Goal: Information Seeking & Learning: Learn about a topic

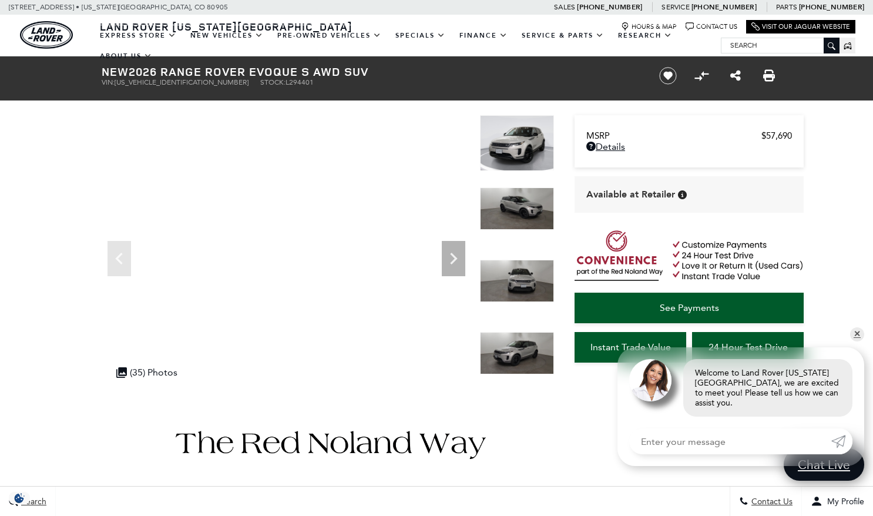
click at [500, 153] on img at bounding box center [517, 143] width 74 height 56
click at [453, 262] on icon "Next" at bounding box center [453, 258] width 23 height 23
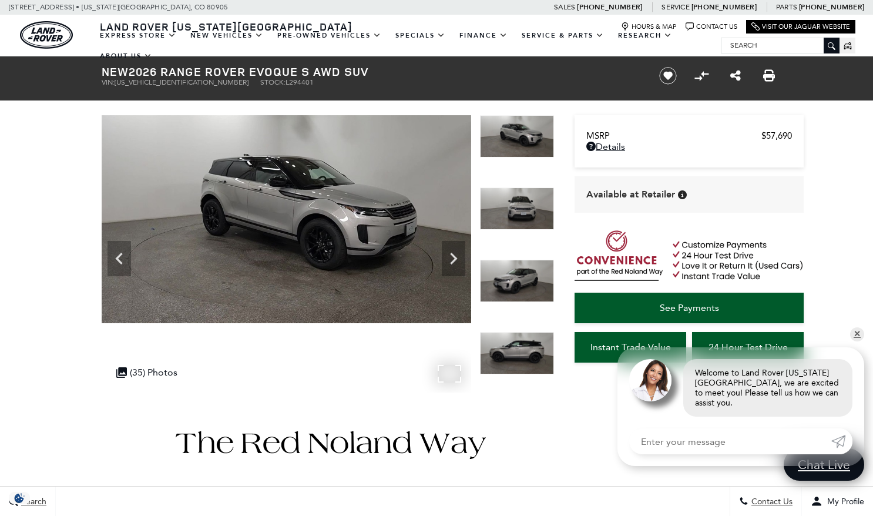
click at [274, 196] on img at bounding box center [286, 219] width 369 height 208
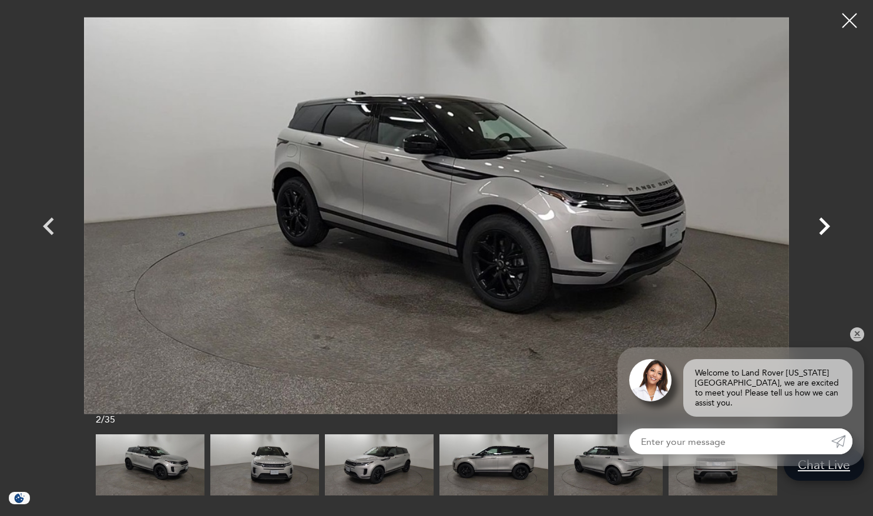
click at [823, 226] on icon "Next" at bounding box center [823, 225] width 35 height 35
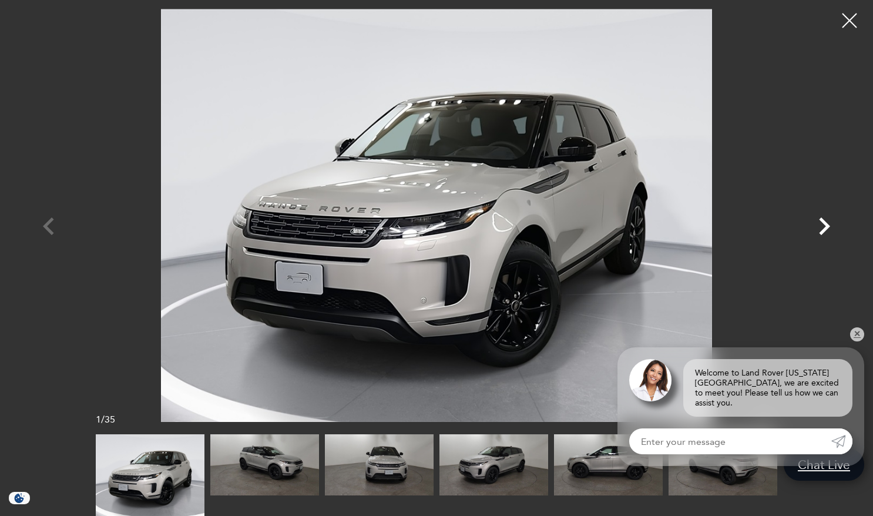
click at [823, 226] on icon "Next" at bounding box center [823, 225] width 35 height 35
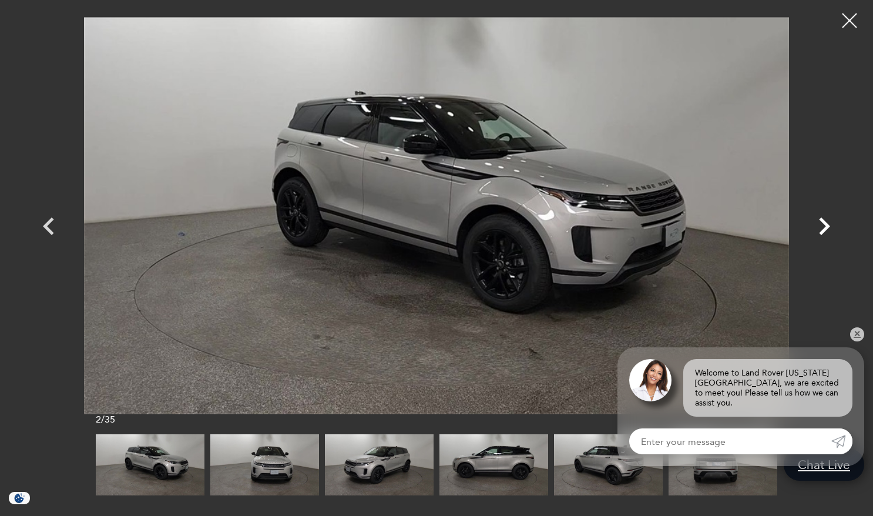
click at [823, 226] on icon "Next" at bounding box center [823, 225] width 35 height 35
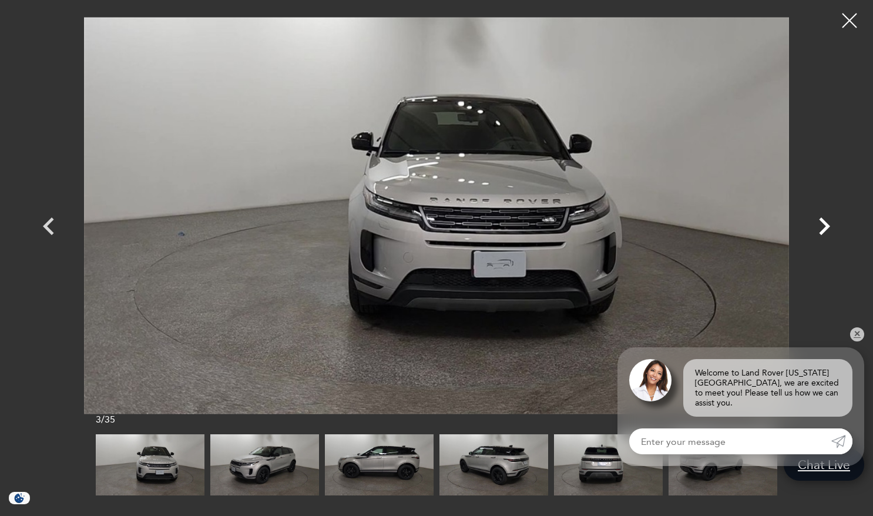
click at [823, 226] on icon "Next" at bounding box center [823, 225] width 35 height 35
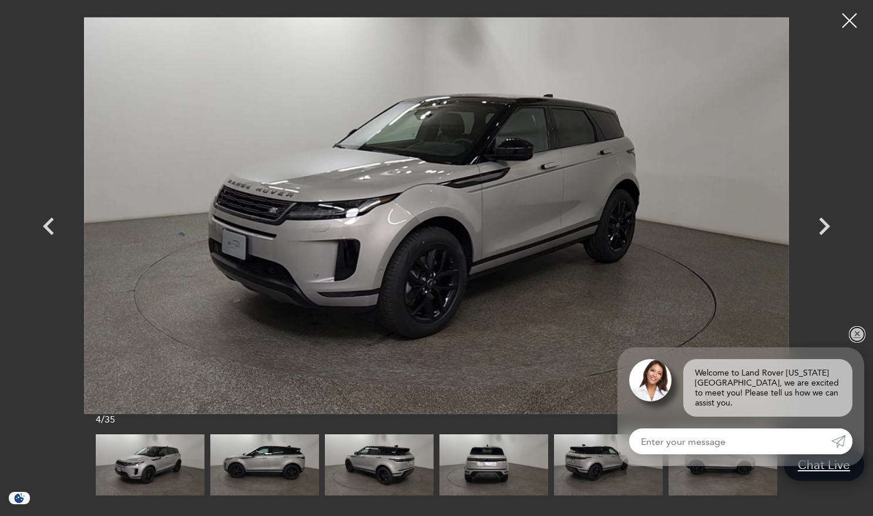
click at [856, 339] on link "✕" at bounding box center [857, 334] width 14 height 14
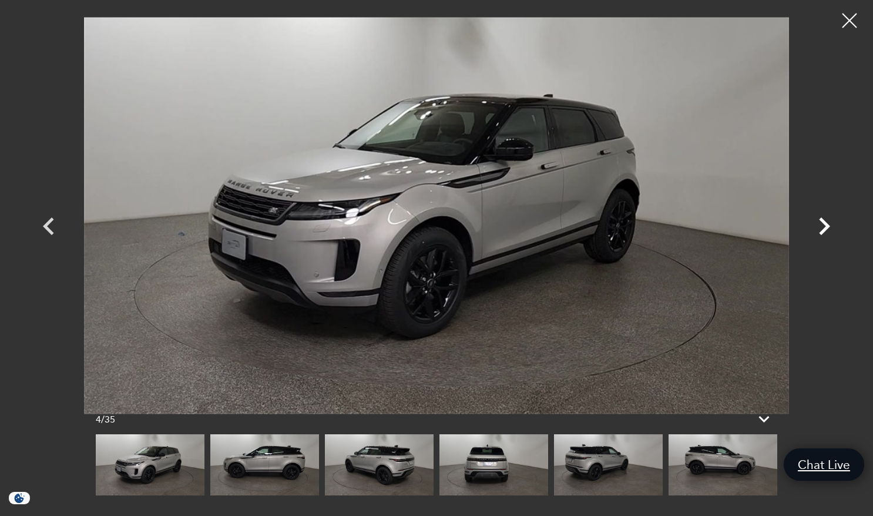
click at [824, 222] on icon "Next" at bounding box center [824, 226] width 11 height 18
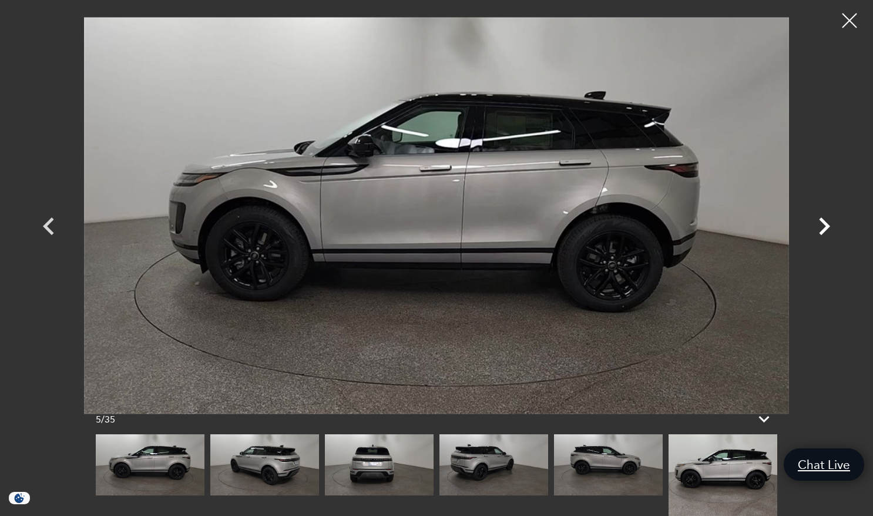
click at [824, 222] on icon "Next" at bounding box center [824, 226] width 11 height 18
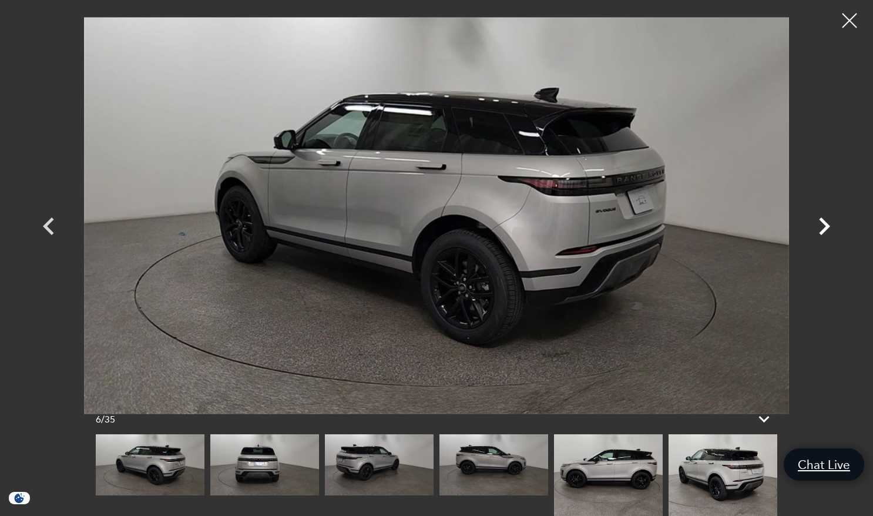
click at [824, 222] on icon "Next" at bounding box center [824, 226] width 11 height 18
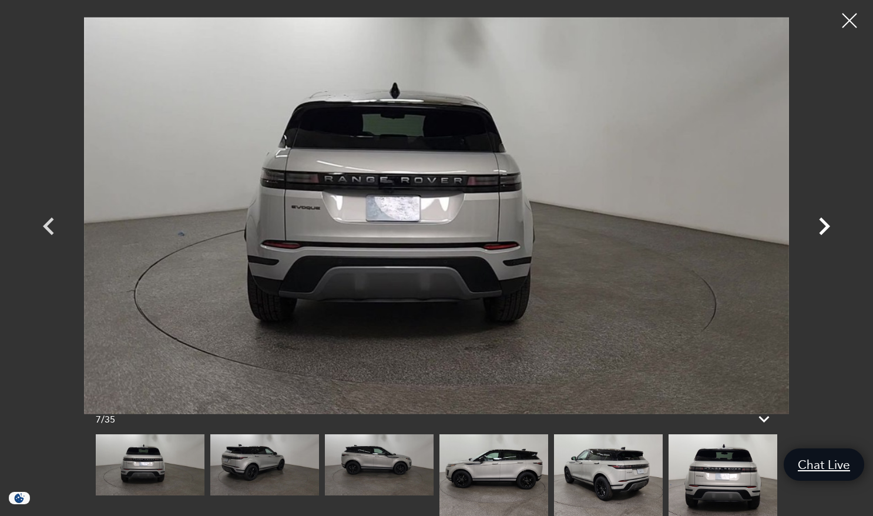
click at [824, 222] on icon "Next" at bounding box center [824, 226] width 11 height 18
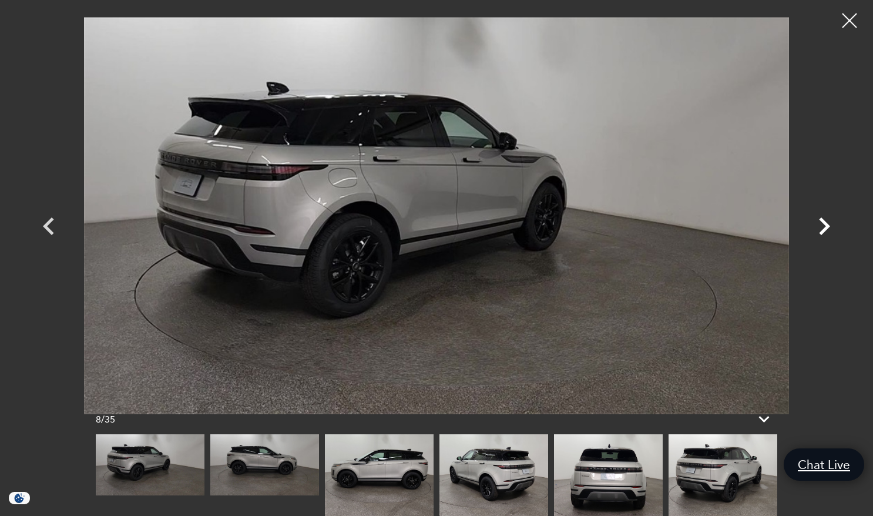
click at [824, 222] on icon "Next" at bounding box center [824, 226] width 11 height 18
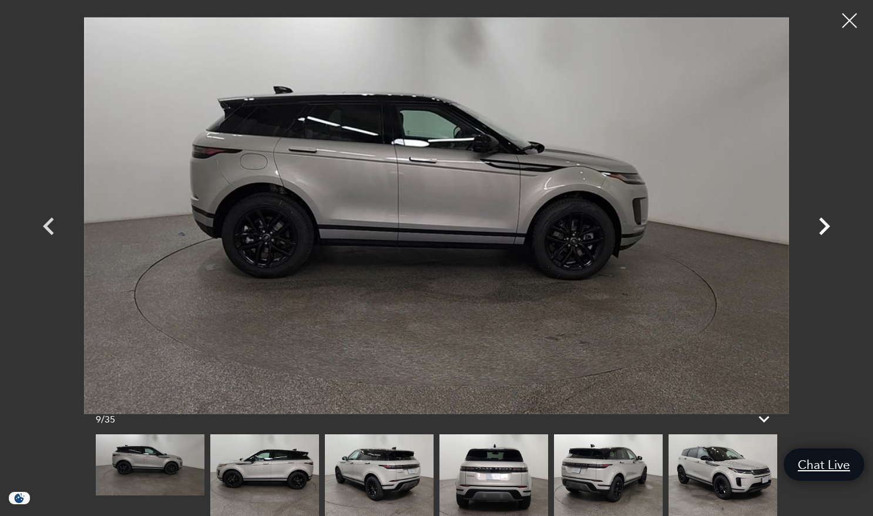
click at [824, 222] on icon "Next" at bounding box center [824, 226] width 11 height 18
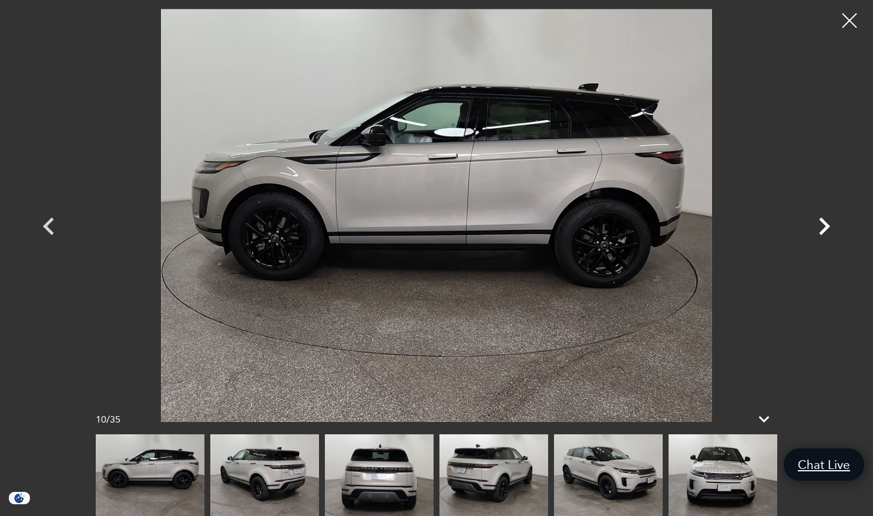
click at [824, 222] on icon "Next" at bounding box center [824, 226] width 11 height 18
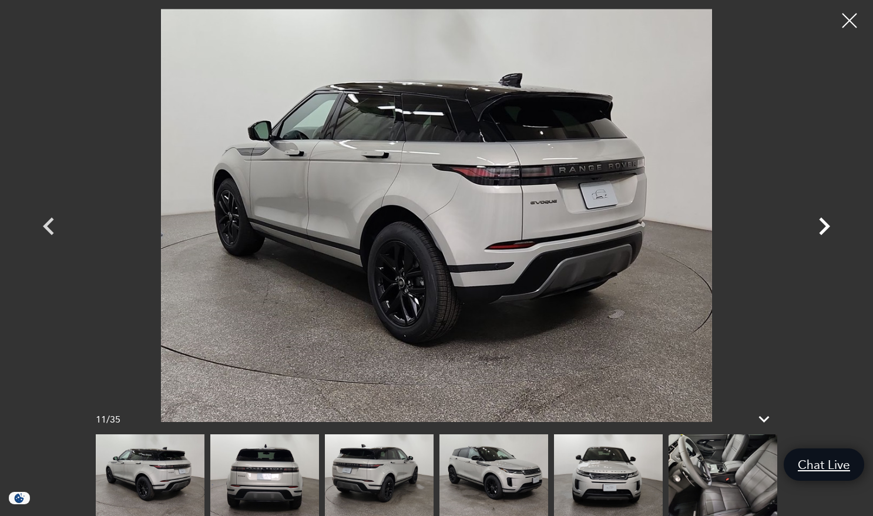
click at [824, 222] on icon "Next" at bounding box center [824, 226] width 11 height 18
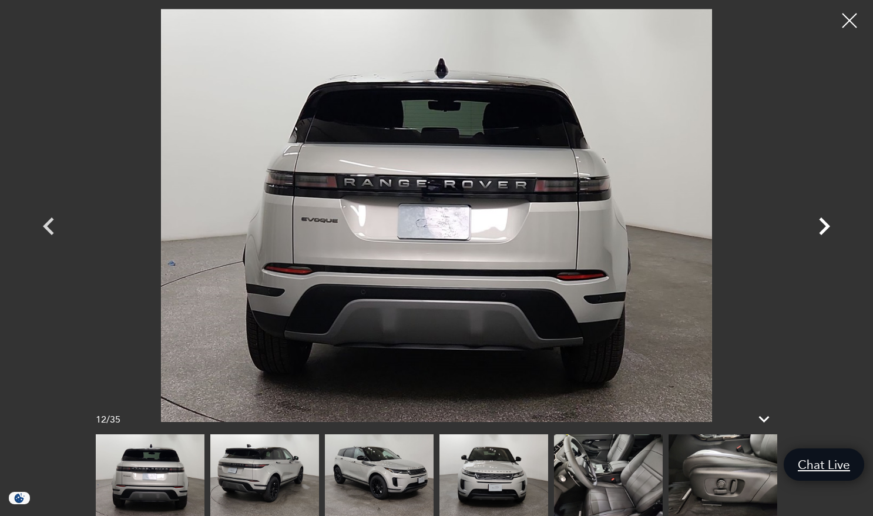
click at [824, 222] on icon "Next" at bounding box center [824, 226] width 11 height 18
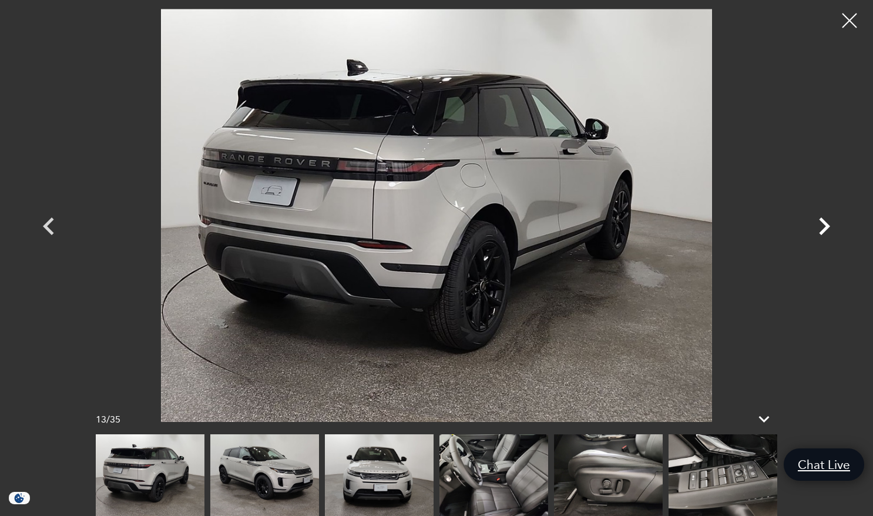
click at [824, 222] on icon "Next" at bounding box center [824, 226] width 11 height 18
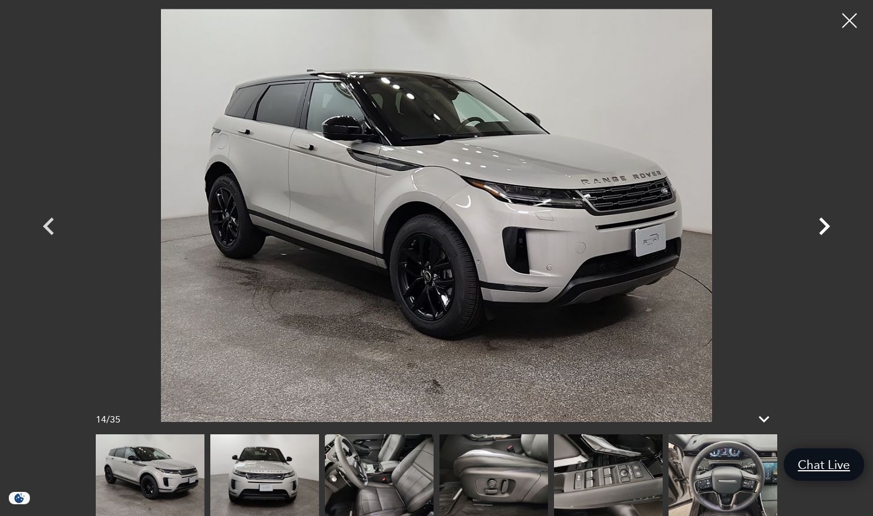
click at [824, 222] on icon "Next" at bounding box center [824, 226] width 11 height 18
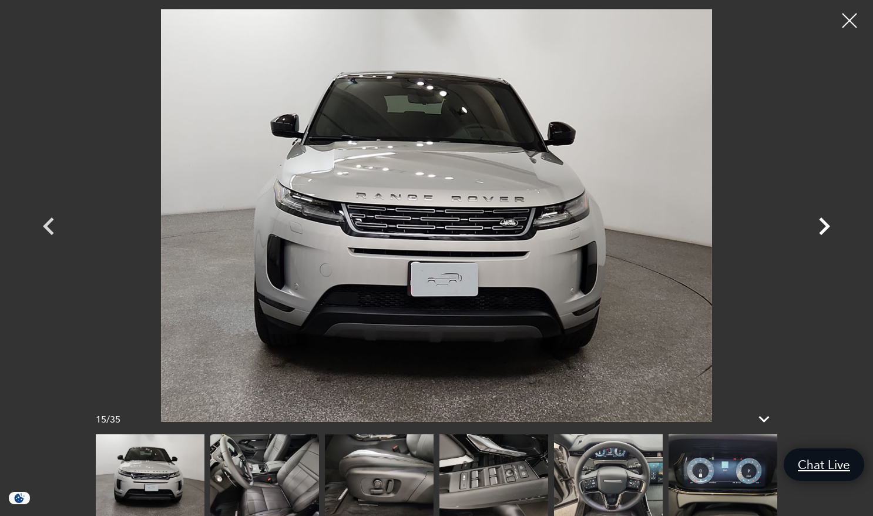
click at [824, 222] on icon "Next" at bounding box center [824, 226] width 11 height 18
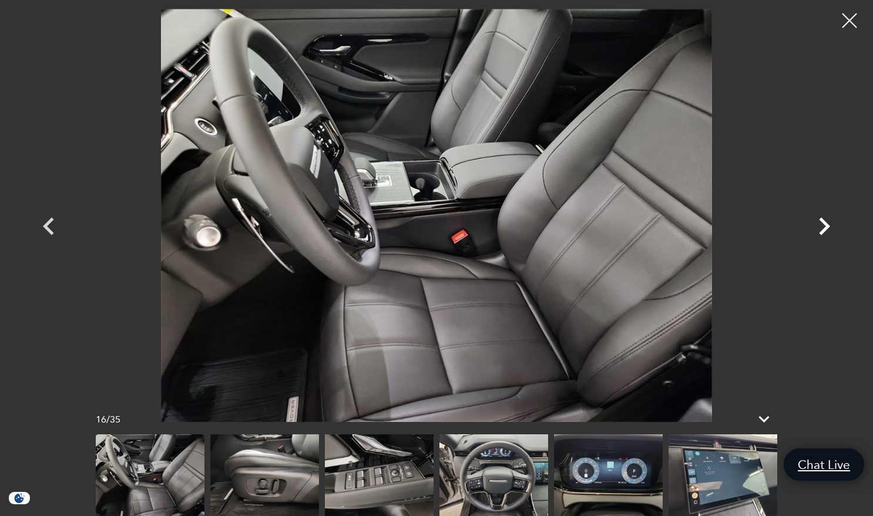
click at [824, 222] on icon "Next" at bounding box center [824, 226] width 11 height 18
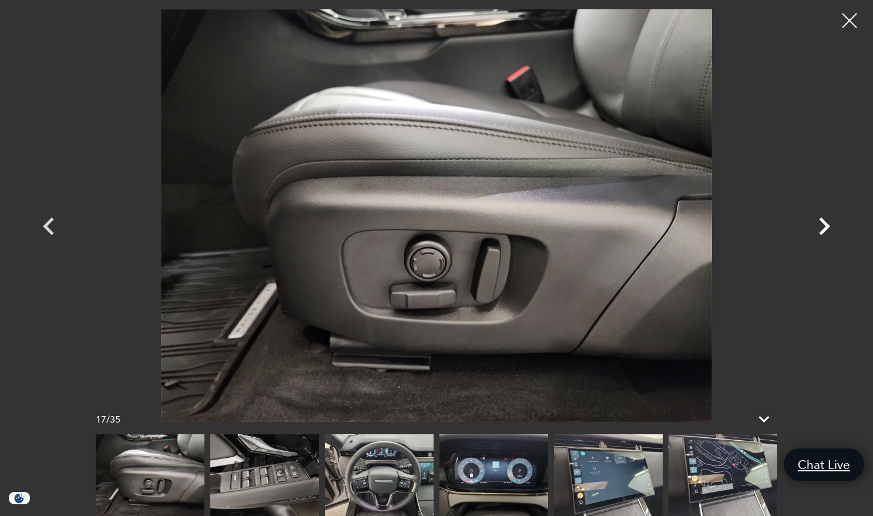
click at [824, 222] on icon "Next" at bounding box center [824, 226] width 11 height 18
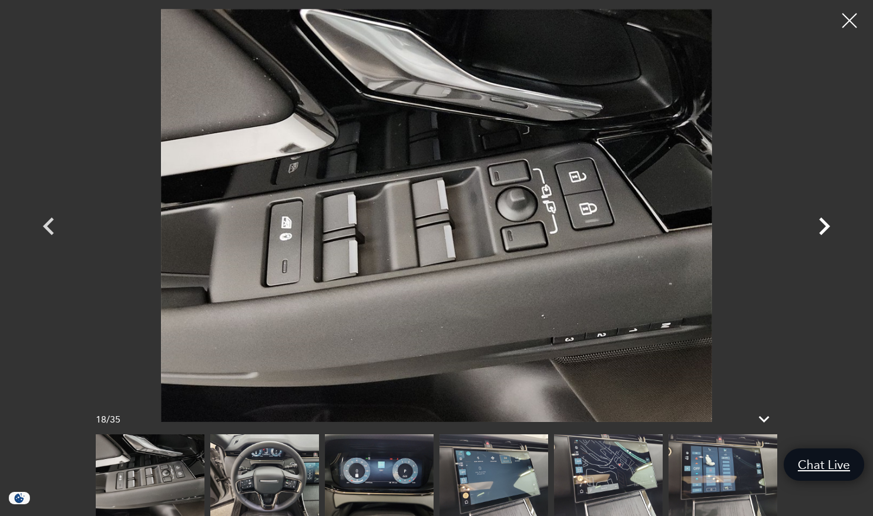
click at [824, 222] on icon "Next" at bounding box center [824, 226] width 11 height 18
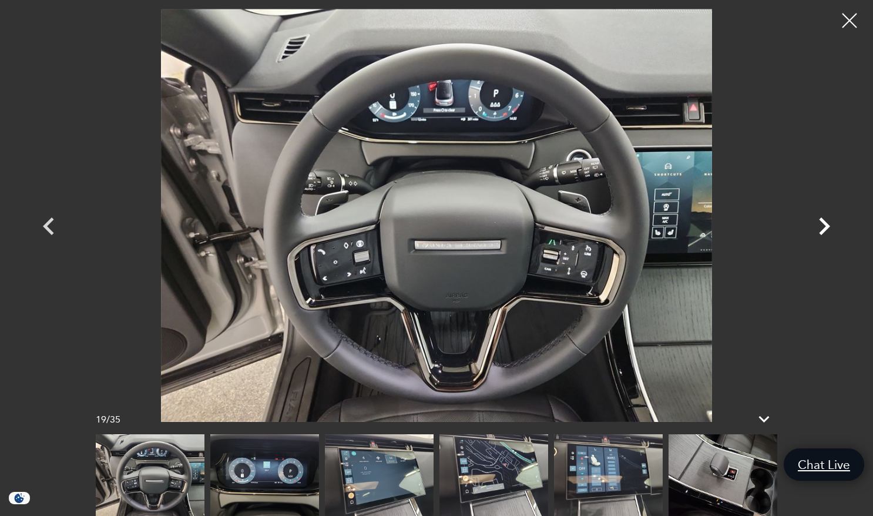
click at [824, 222] on icon "Next" at bounding box center [824, 226] width 11 height 18
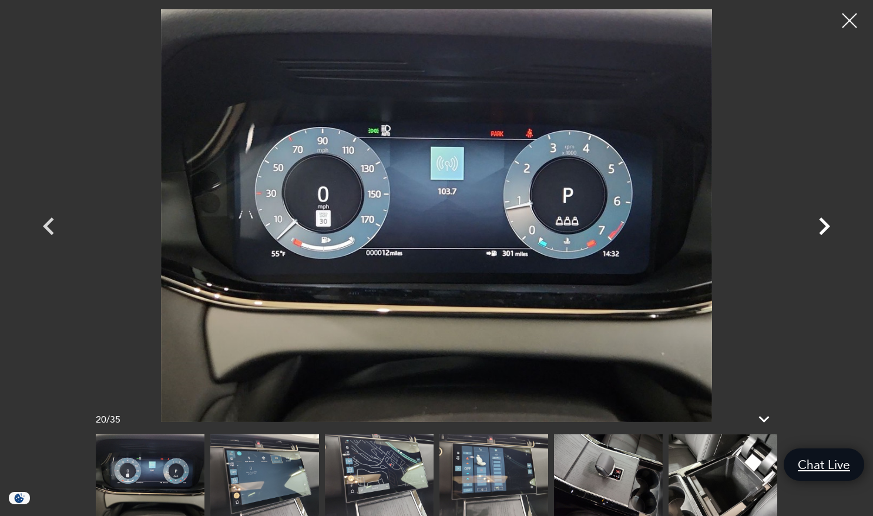
click at [824, 222] on icon "Next" at bounding box center [824, 226] width 11 height 18
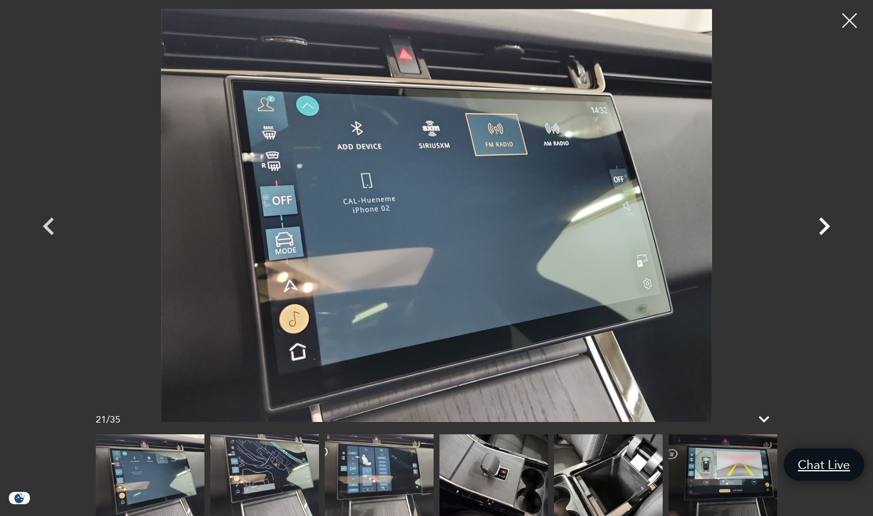
click at [824, 222] on icon "Next" at bounding box center [824, 226] width 11 height 18
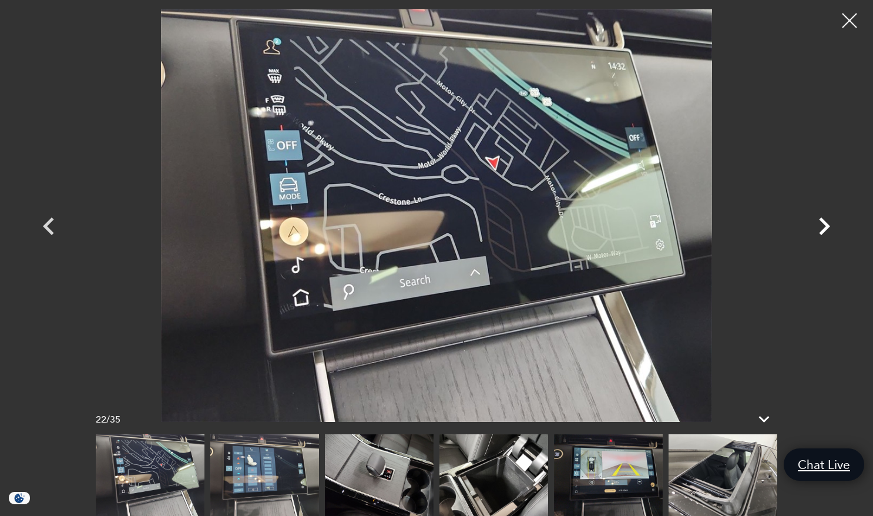
click at [824, 222] on icon "Next" at bounding box center [824, 226] width 11 height 18
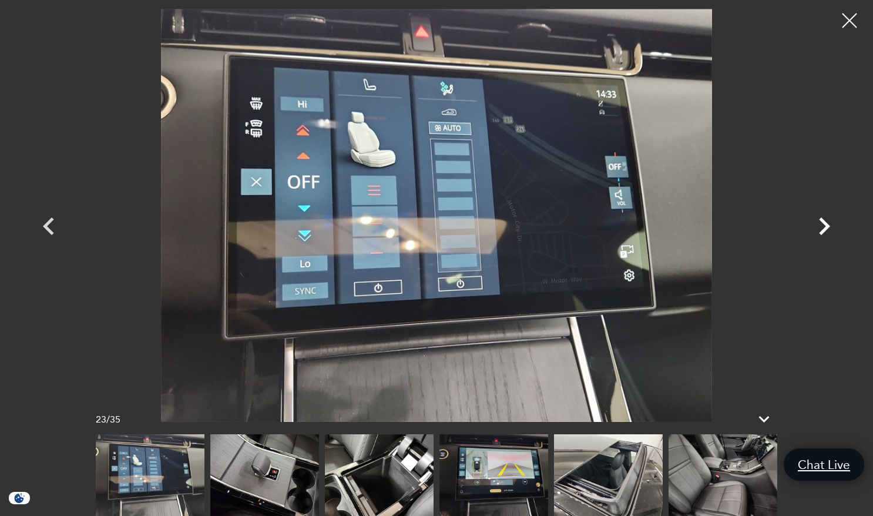
click at [824, 222] on icon "Next" at bounding box center [824, 226] width 11 height 18
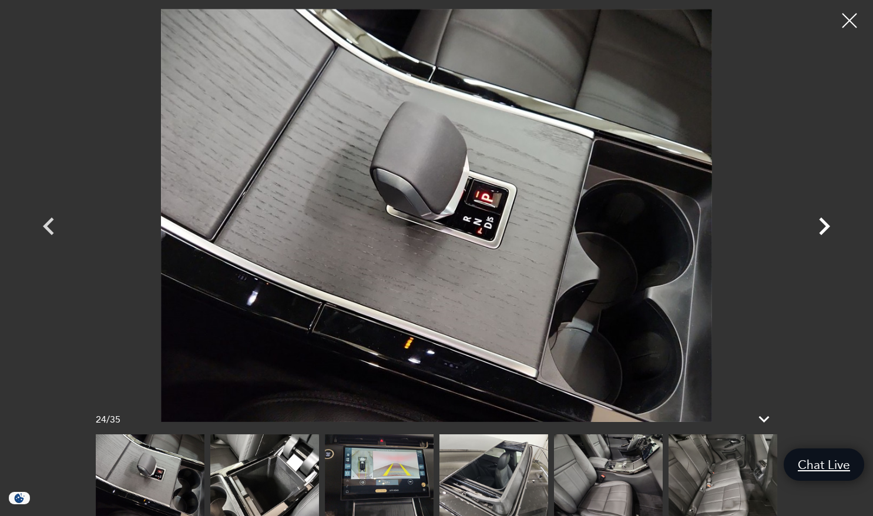
click at [824, 222] on icon "Next" at bounding box center [824, 226] width 11 height 18
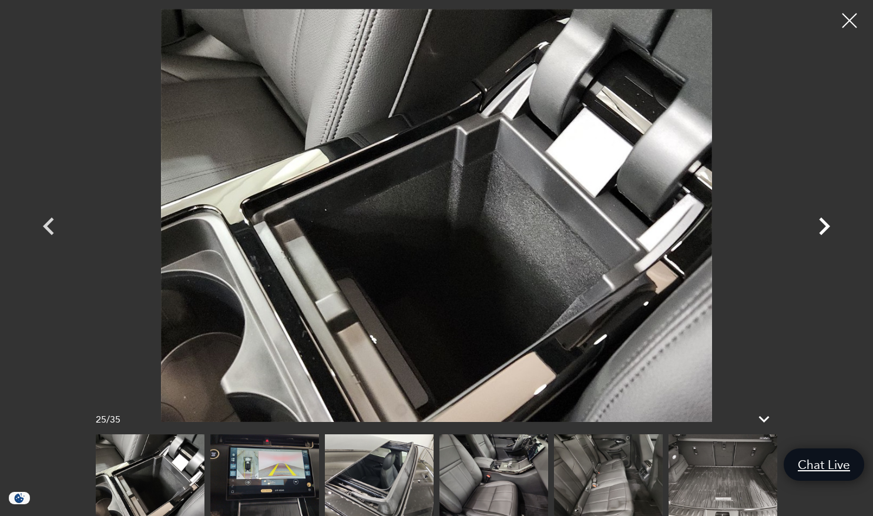
click at [824, 222] on icon "Next" at bounding box center [824, 226] width 11 height 18
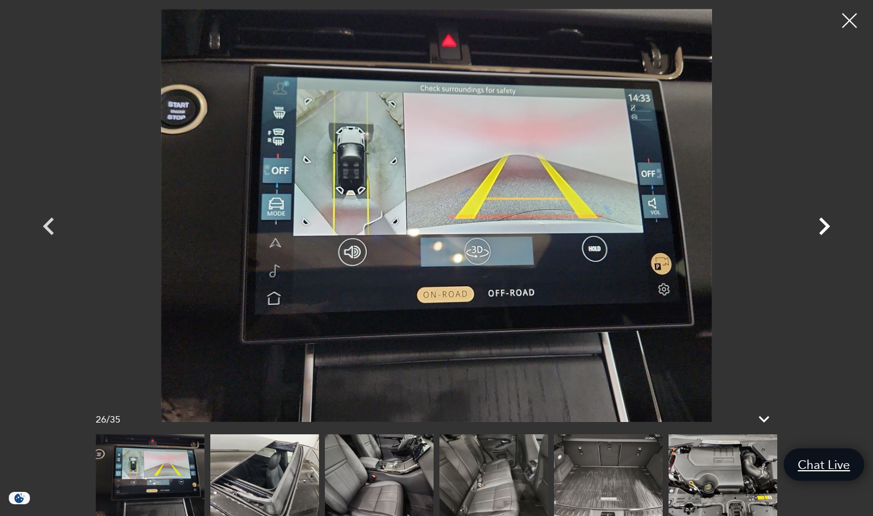
click at [824, 222] on icon "Next" at bounding box center [824, 226] width 11 height 18
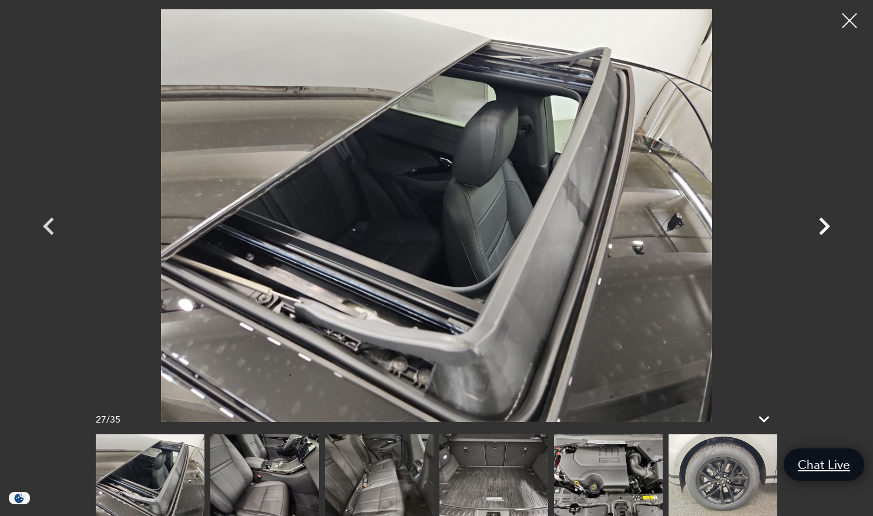
click at [824, 222] on icon "Next" at bounding box center [824, 226] width 11 height 18
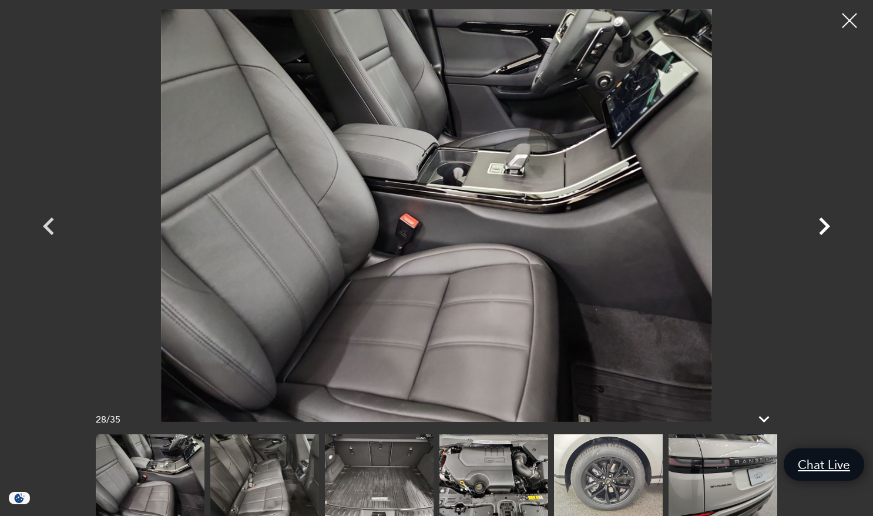
click at [824, 222] on icon "Next" at bounding box center [824, 226] width 11 height 18
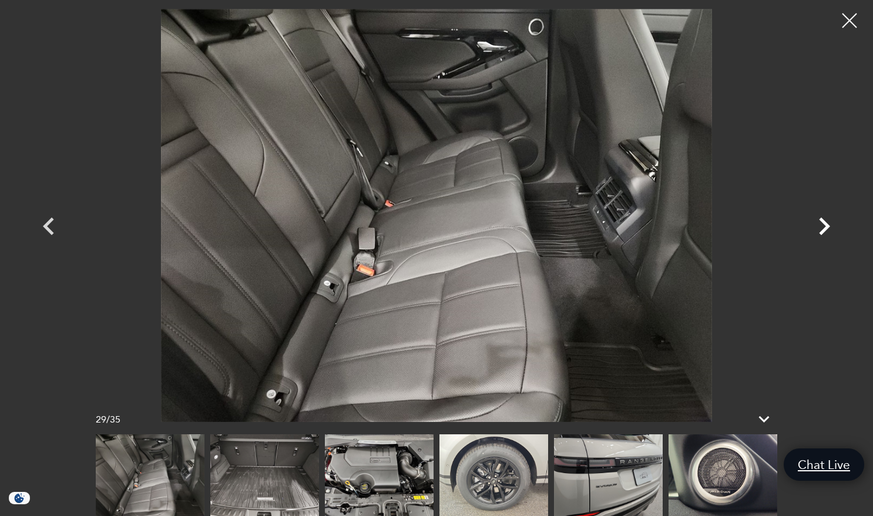
click at [824, 222] on icon "Next" at bounding box center [824, 226] width 11 height 18
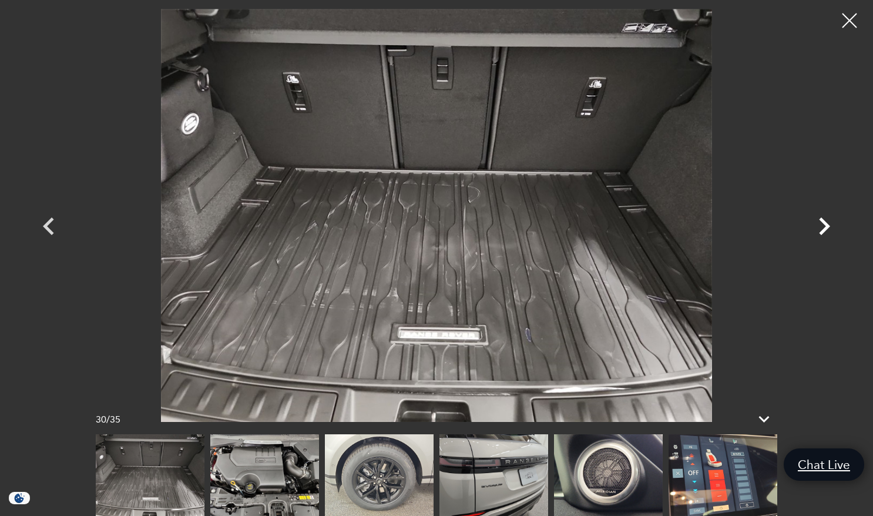
click at [824, 222] on icon "Next" at bounding box center [824, 226] width 11 height 18
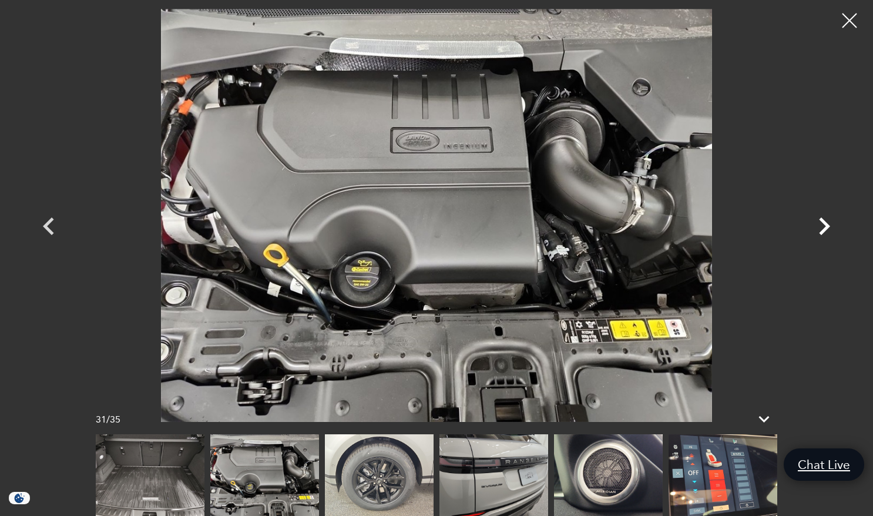
click at [824, 222] on icon "Next" at bounding box center [824, 226] width 11 height 18
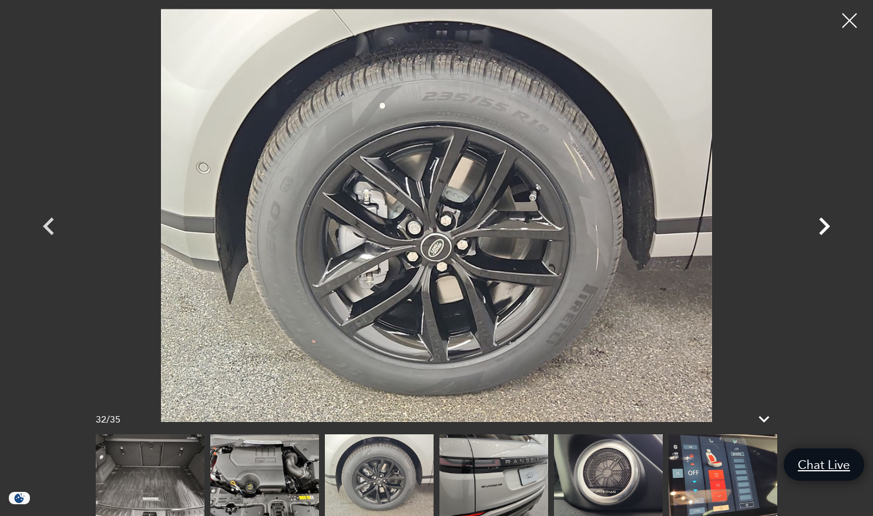
click at [824, 222] on icon "Next" at bounding box center [824, 226] width 11 height 18
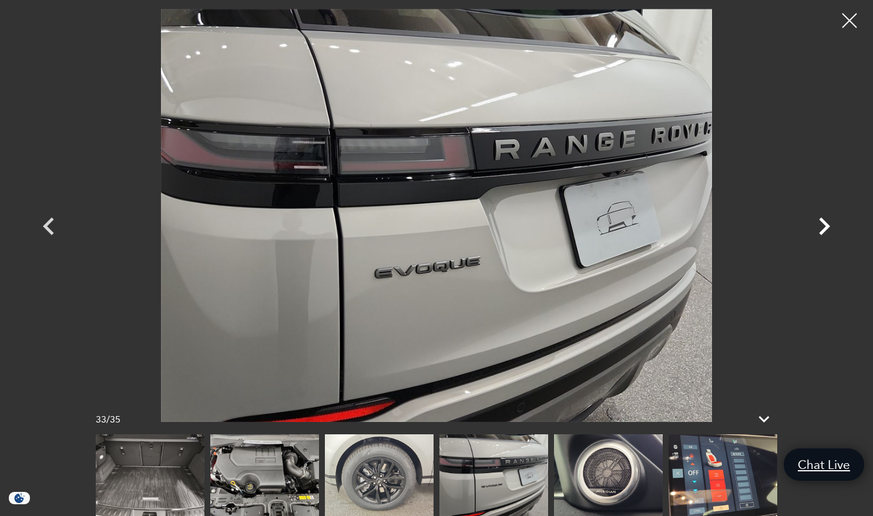
click at [824, 222] on icon "Next" at bounding box center [824, 226] width 11 height 18
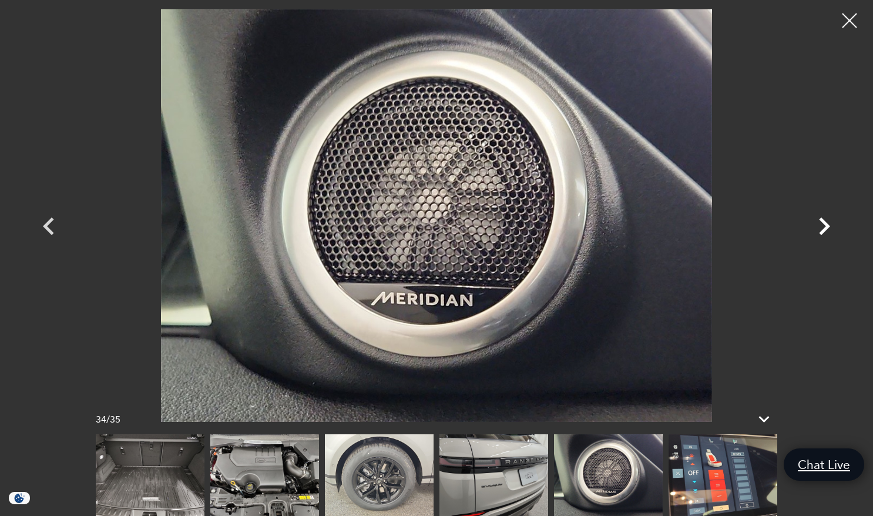
click at [824, 222] on icon "Next" at bounding box center [824, 226] width 11 height 18
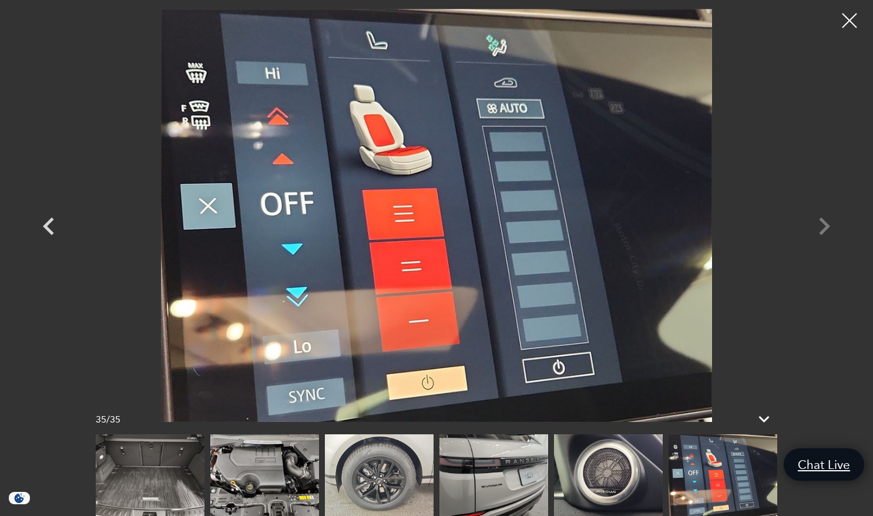
click at [824, 222] on div at bounding box center [436, 215] width 822 height 413
click at [850, 18] on div at bounding box center [849, 20] width 31 height 31
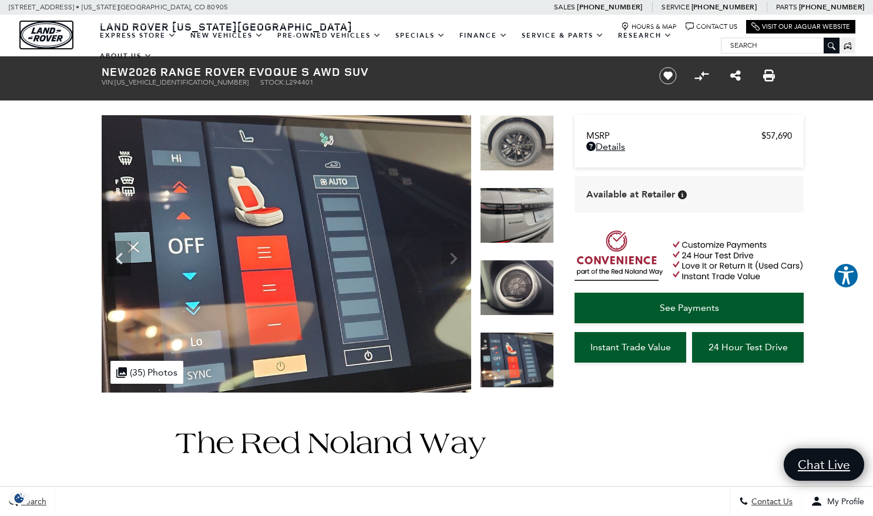
click at [33, 33] on img "land-rover" at bounding box center [46, 35] width 53 height 28
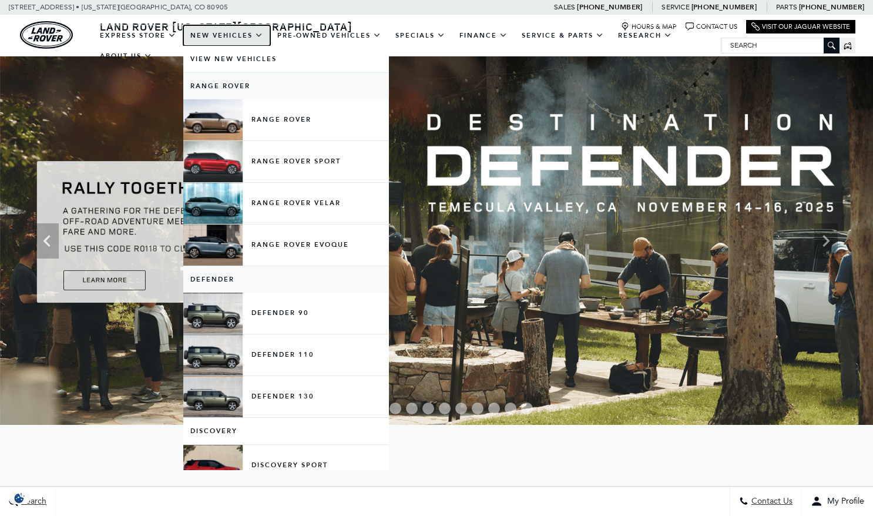
click at [227, 36] on link "New Vehicles" at bounding box center [226, 35] width 87 height 21
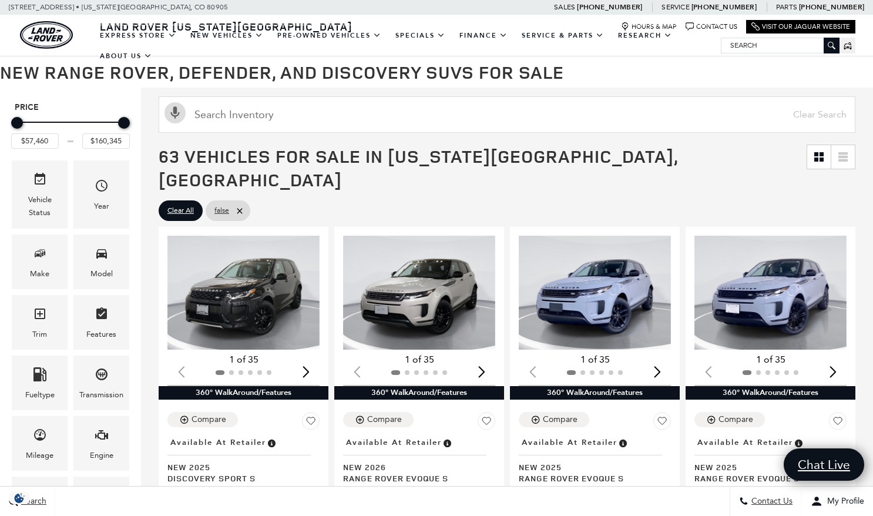
scroll to position [98, 0]
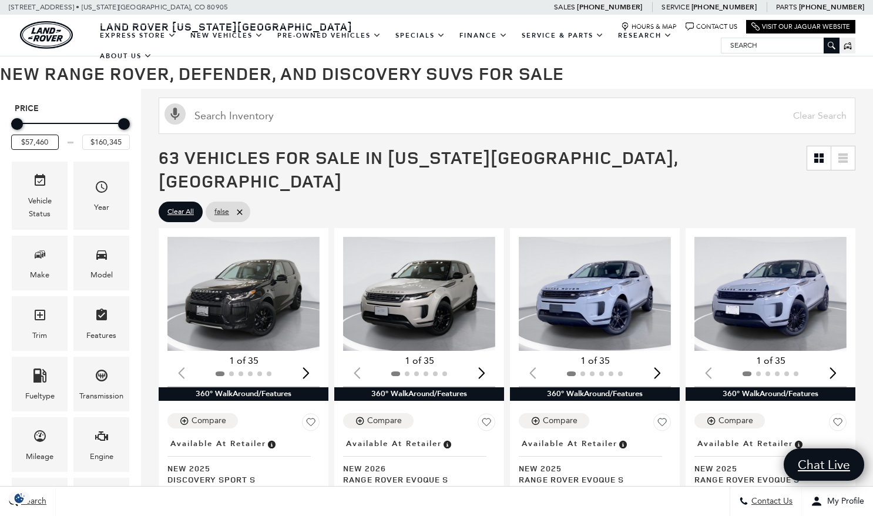
drag, startPoint x: 51, startPoint y: 142, endPoint x: 0, endPoint y: 142, distance: 50.5
click at [0, 142] on div "Price $57,460 $160,345 Vehicle Status Year Make Model Trim Features Fueltype Tr…" at bounding box center [70, 321] width 141 height 464
type input "$57,460"
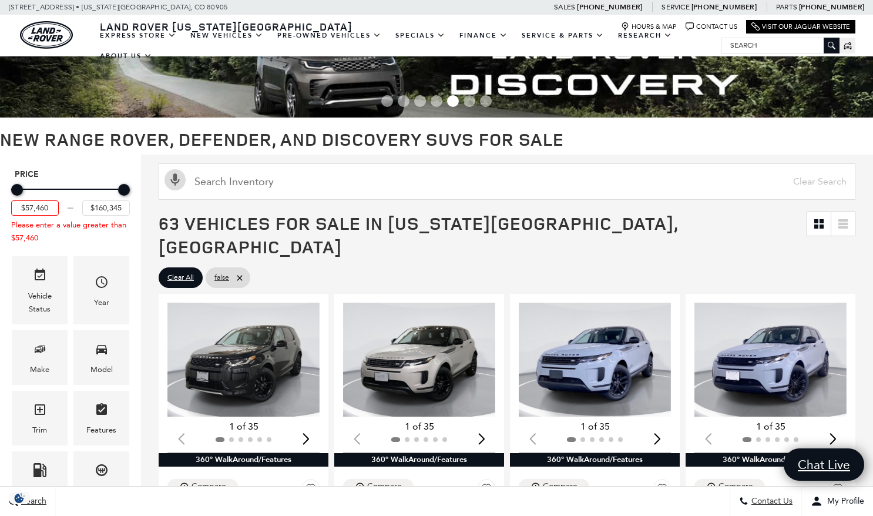
scroll to position [0, 0]
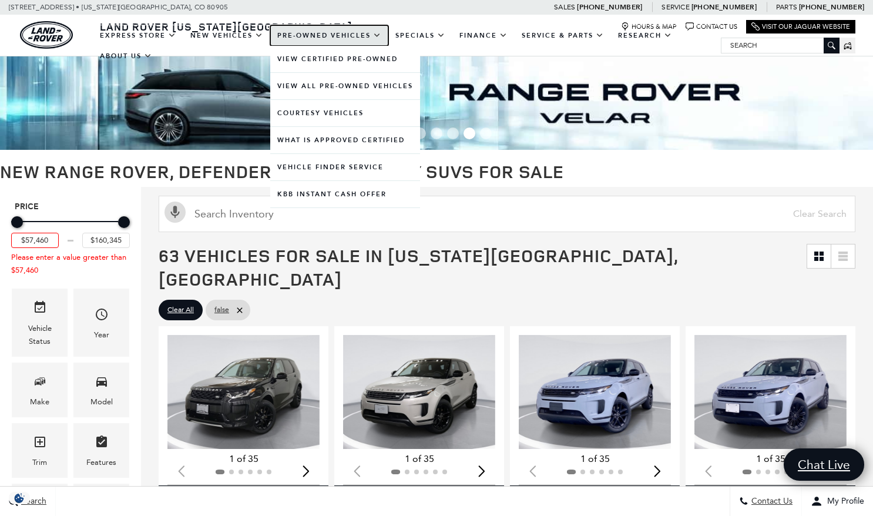
click at [354, 33] on link "Pre-Owned Vehicles" at bounding box center [329, 35] width 118 height 21
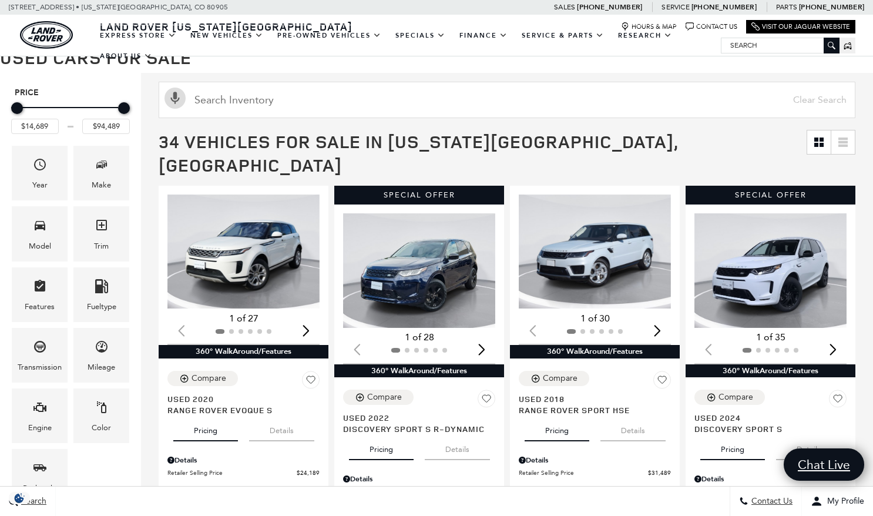
scroll to position [115, 0]
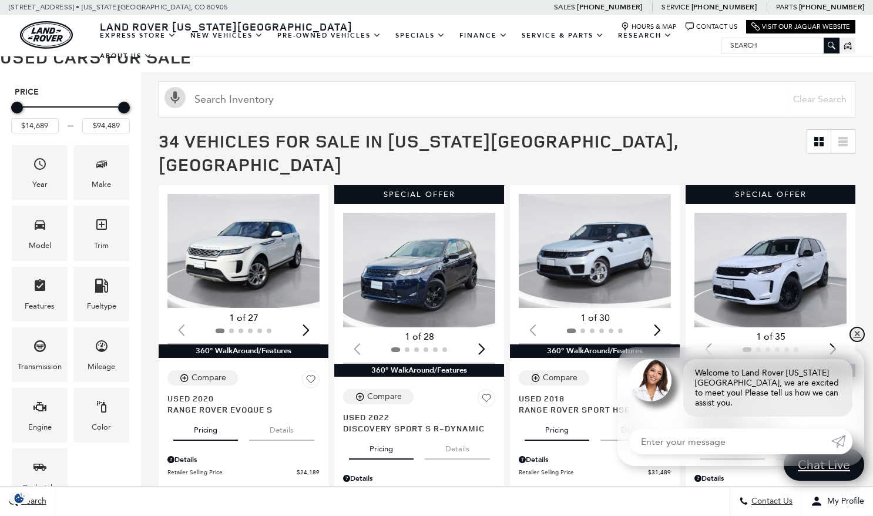
click at [859, 341] on link "✕" at bounding box center [857, 334] width 14 height 14
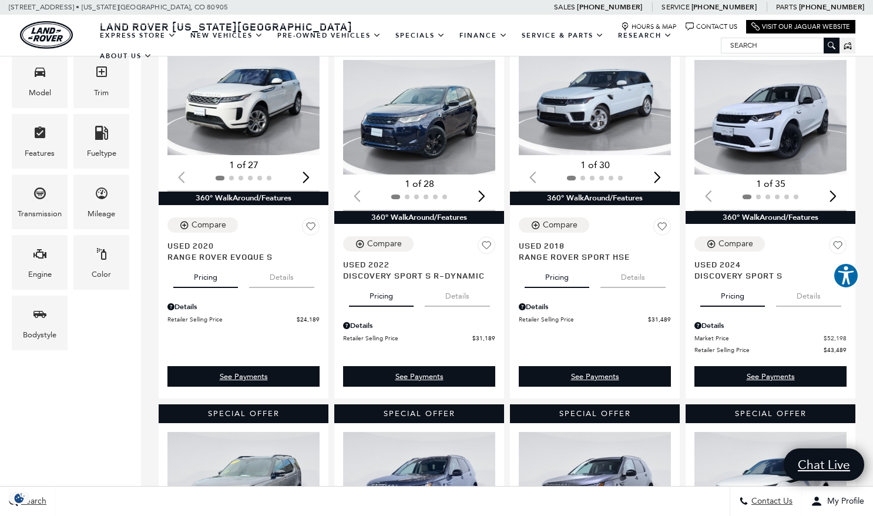
scroll to position [263, 0]
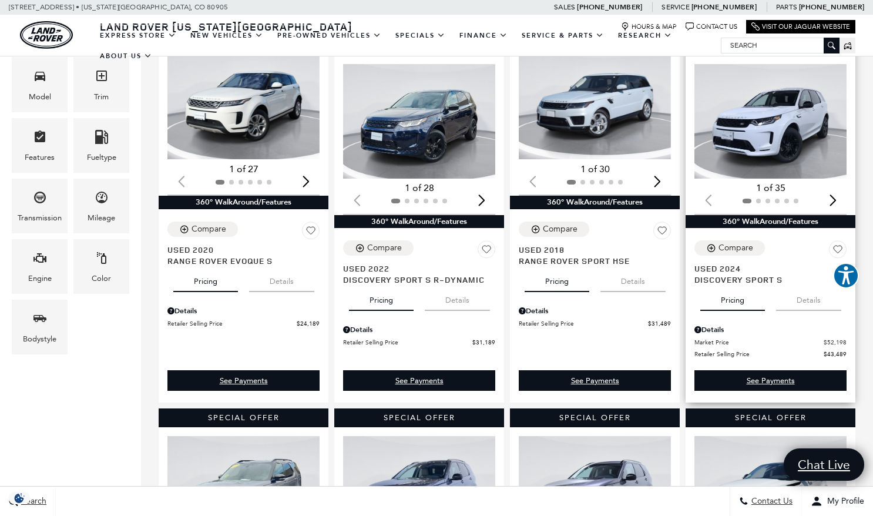
click at [771, 99] on img "1 / 2" at bounding box center [770, 121] width 152 height 114
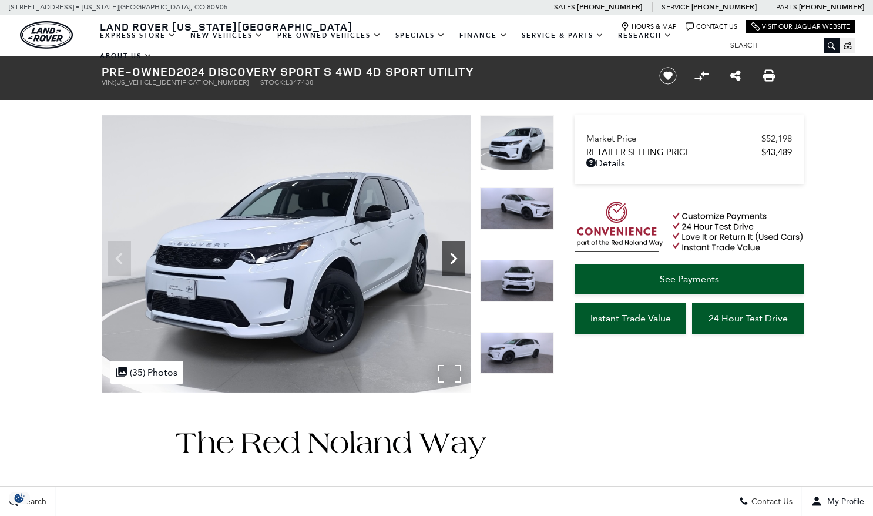
click at [453, 258] on icon "Next" at bounding box center [453, 258] width 23 height 23
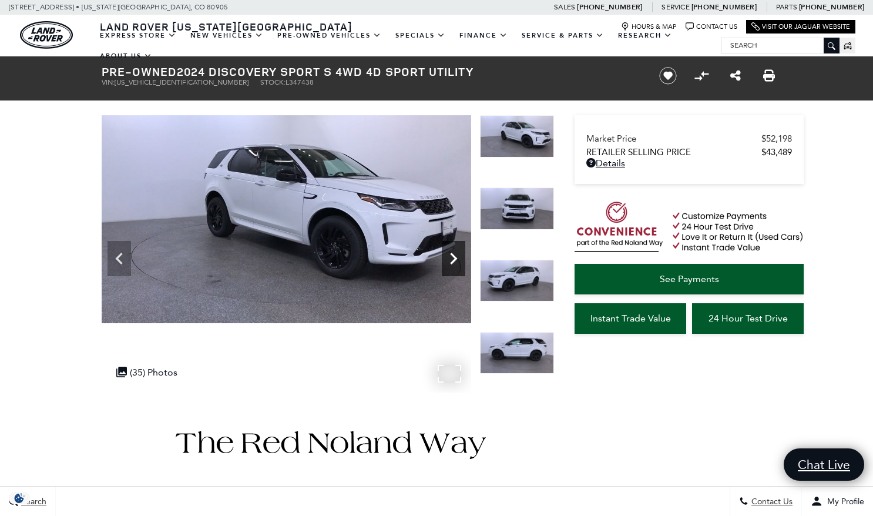
click at [453, 258] on icon "Next" at bounding box center [453, 258] width 23 height 23
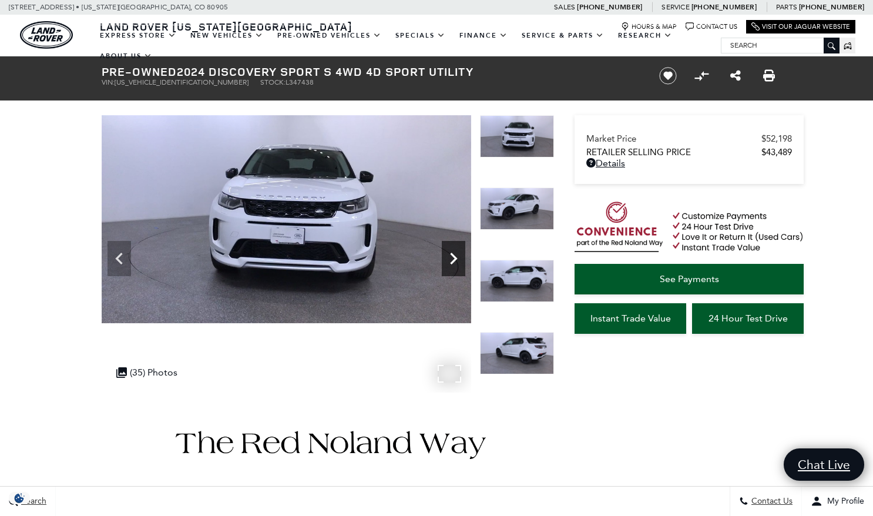
click at [453, 258] on icon "Next" at bounding box center [453, 258] width 23 height 23
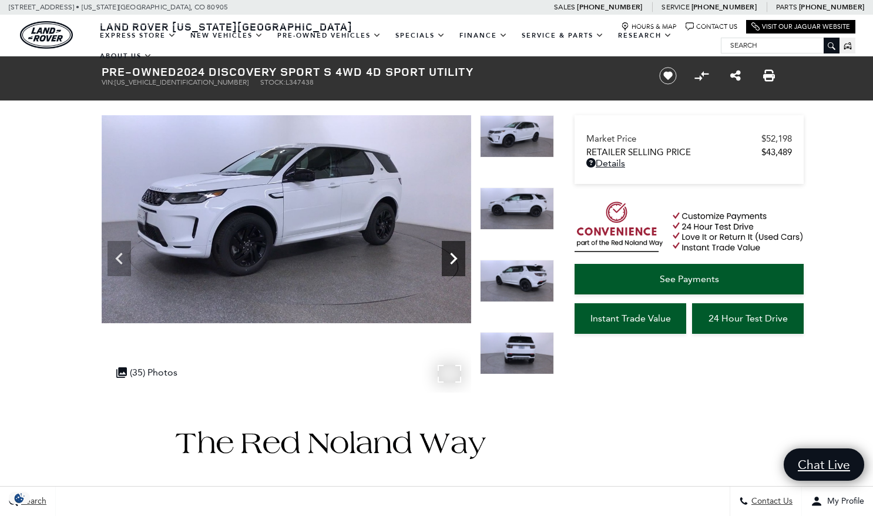
click at [453, 258] on icon "Next" at bounding box center [453, 258] width 23 height 23
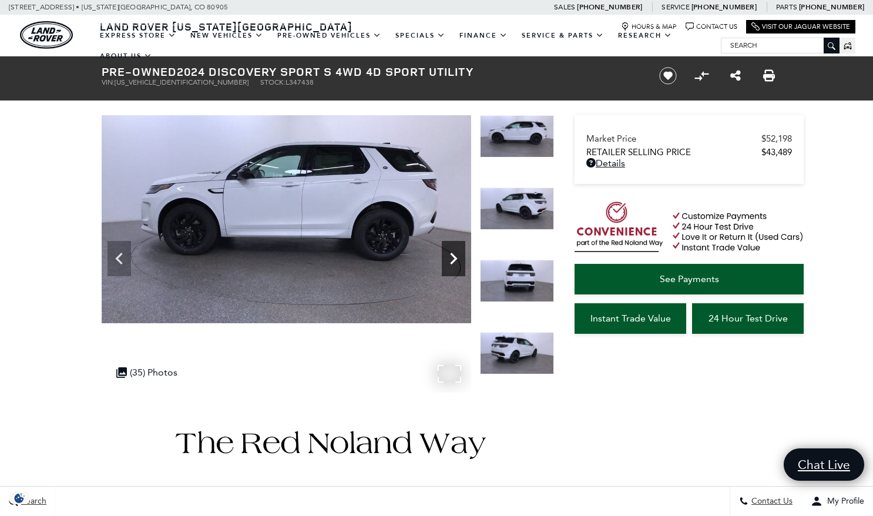
click at [453, 258] on icon "Next" at bounding box center [453, 258] width 23 height 23
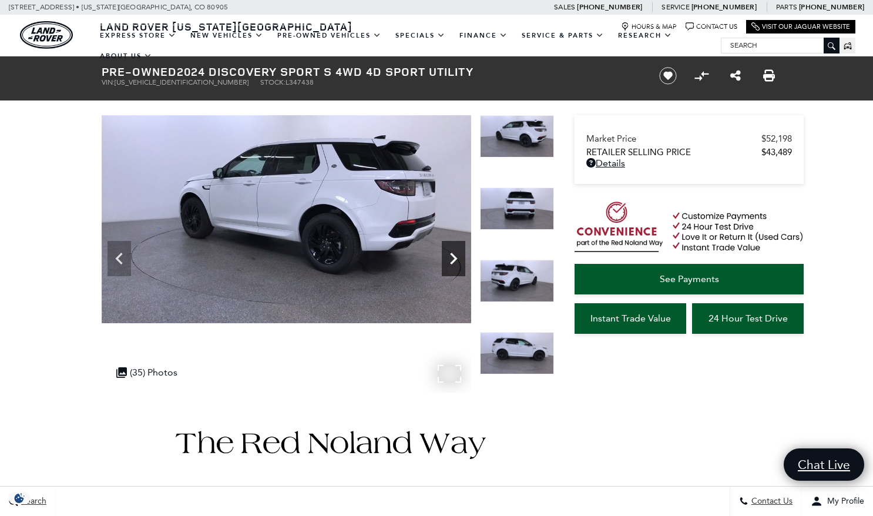
click at [453, 258] on icon "Next" at bounding box center [453, 258] width 23 height 23
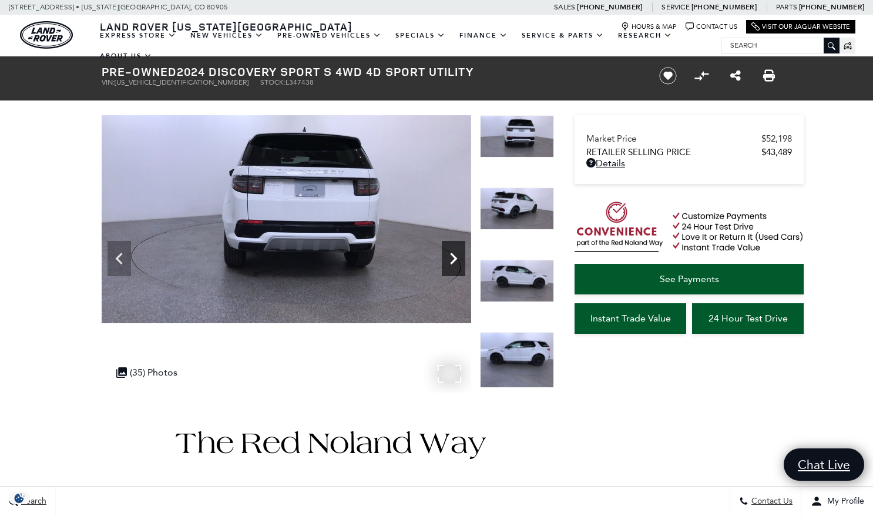
click at [453, 258] on icon "Next" at bounding box center [453, 258] width 23 height 23
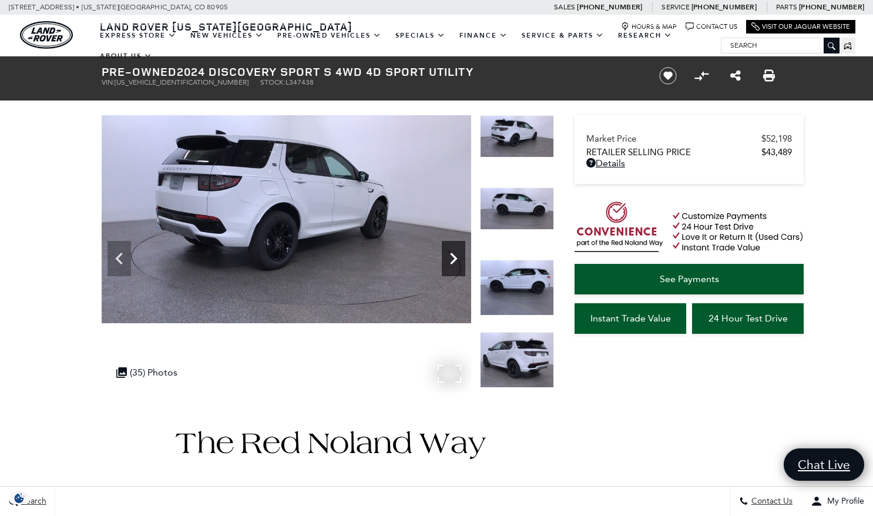
click at [453, 258] on icon "Next" at bounding box center [453, 258] width 23 height 23
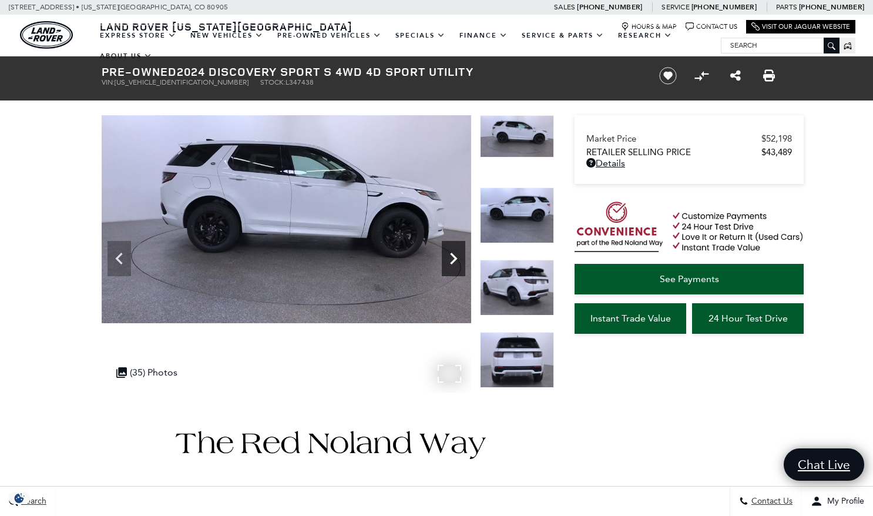
click at [453, 258] on icon "Next" at bounding box center [453, 258] width 23 height 23
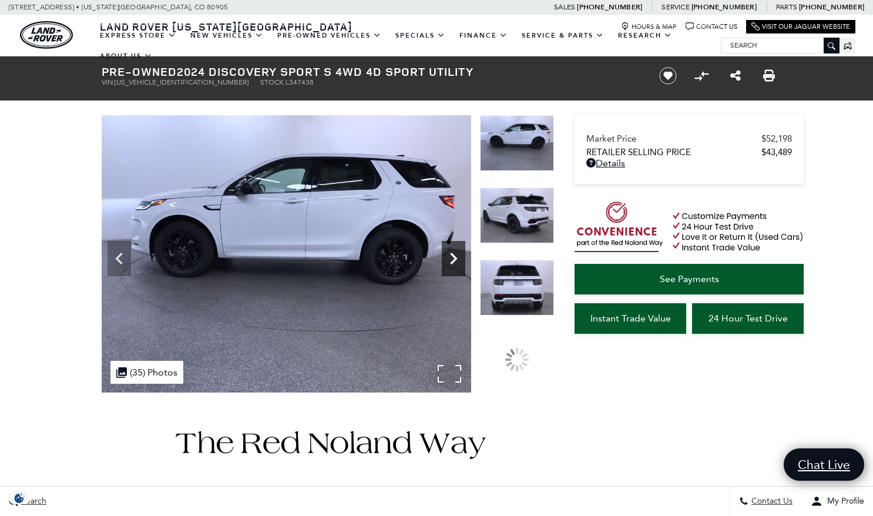
click at [453, 258] on icon "Next" at bounding box center [453, 258] width 23 height 23
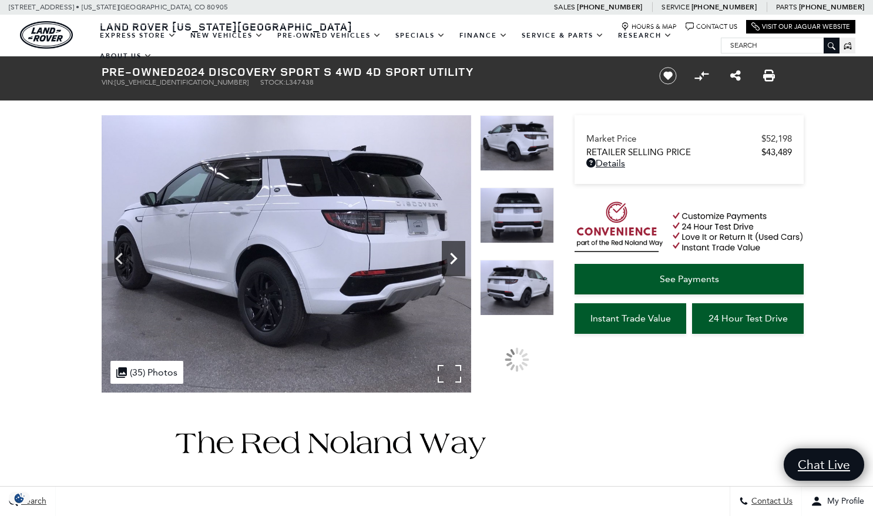
click at [453, 258] on icon "Next" at bounding box center [453, 258] width 23 height 23
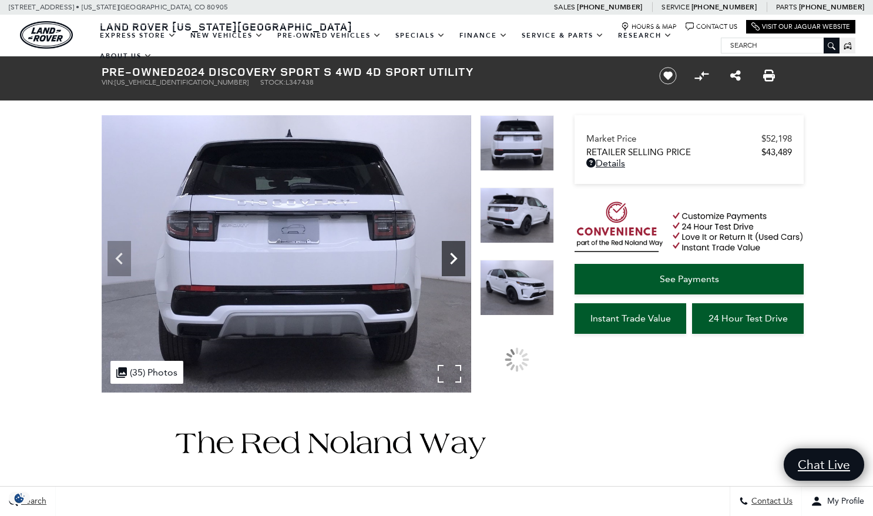
click at [453, 258] on icon "Next" at bounding box center [453, 258] width 23 height 23
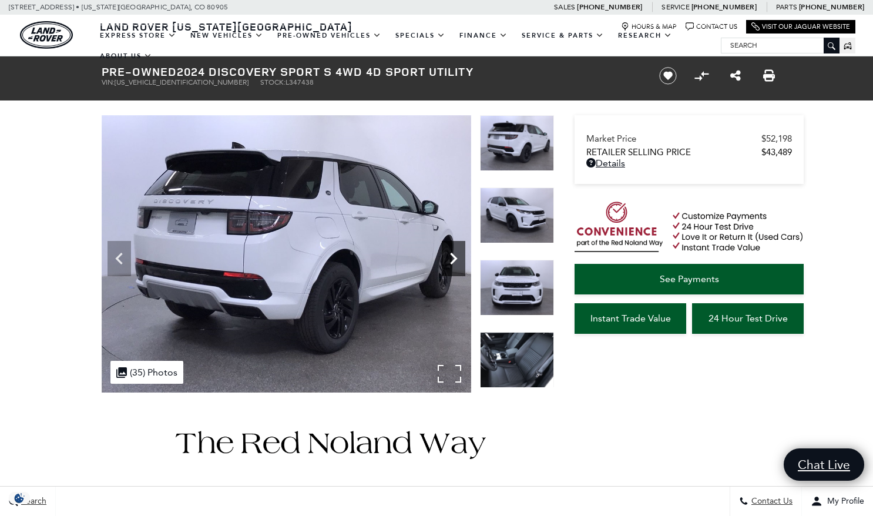
click at [453, 258] on icon "Next" at bounding box center [453, 258] width 23 height 23
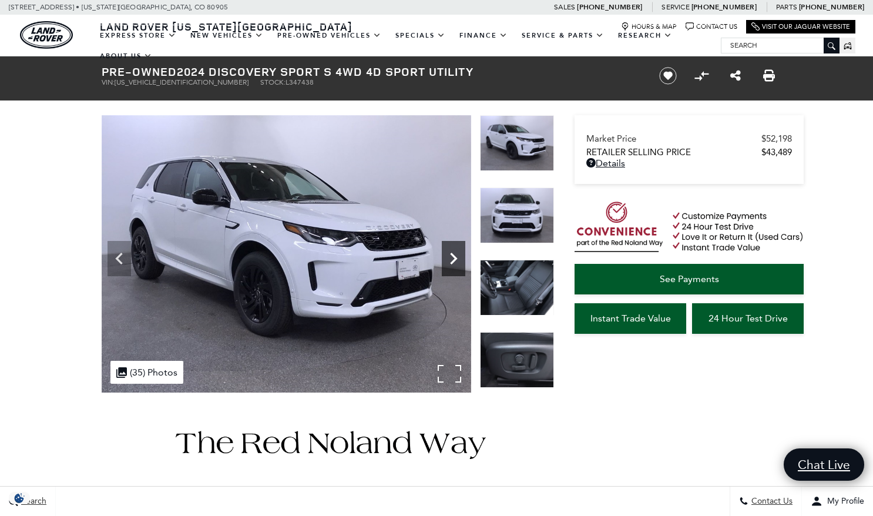
click at [453, 258] on icon "Next" at bounding box center [453, 258] width 23 height 23
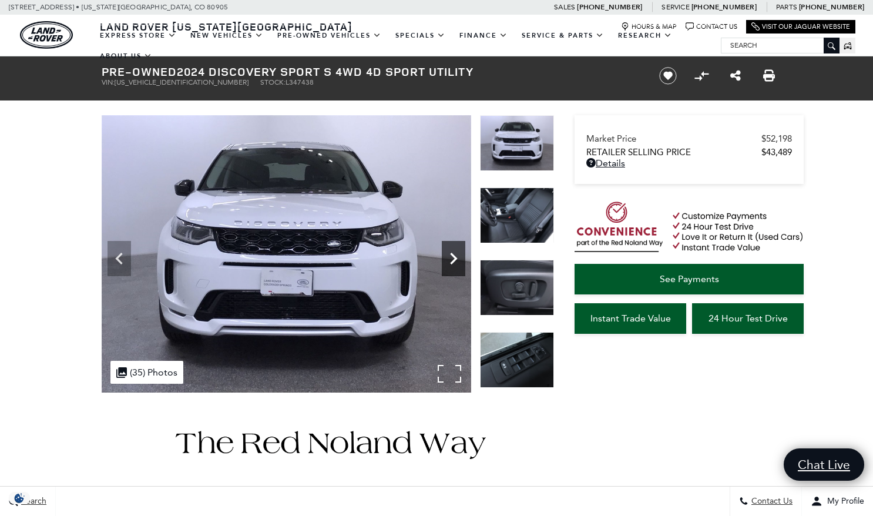
click at [453, 258] on icon "Next" at bounding box center [453, 258] width 23 height 23
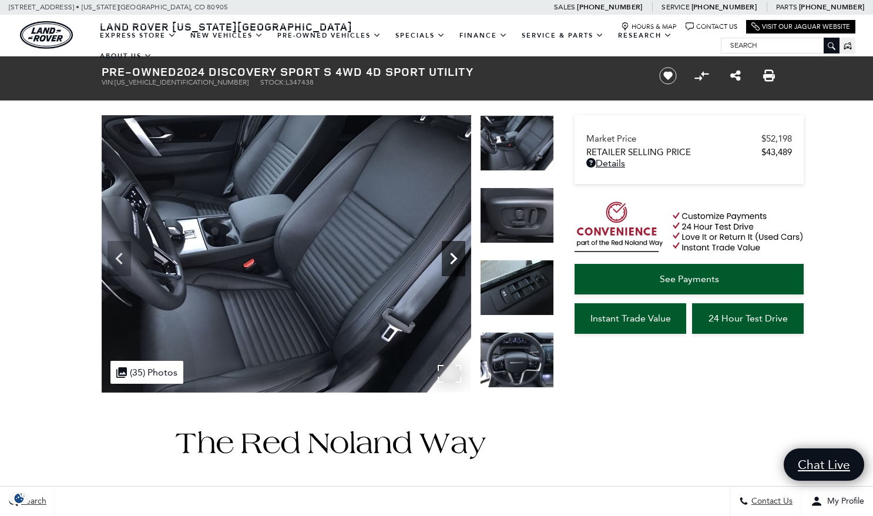
click at [453, 258] on icon "Next" at bounding box center [453, 258] width 23 height 23
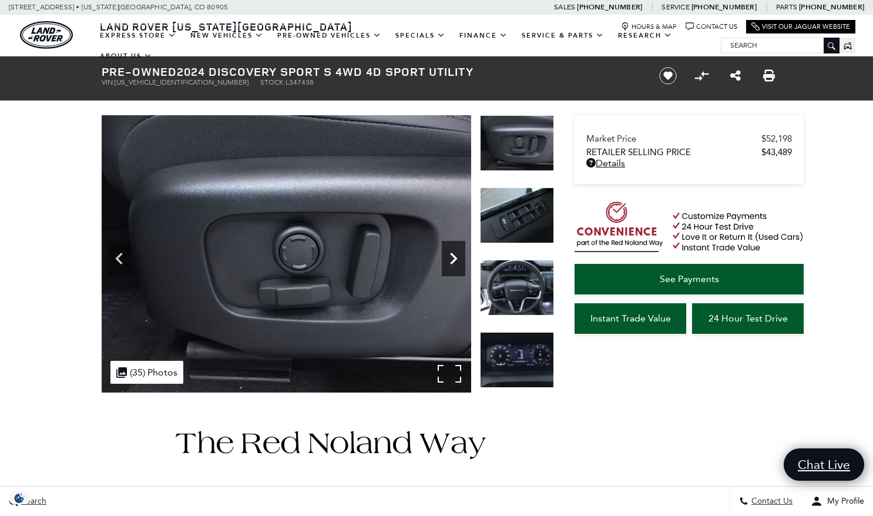
click at [453, 258] on icon "Next" at bounding box center [453, 258] width 23 height 23
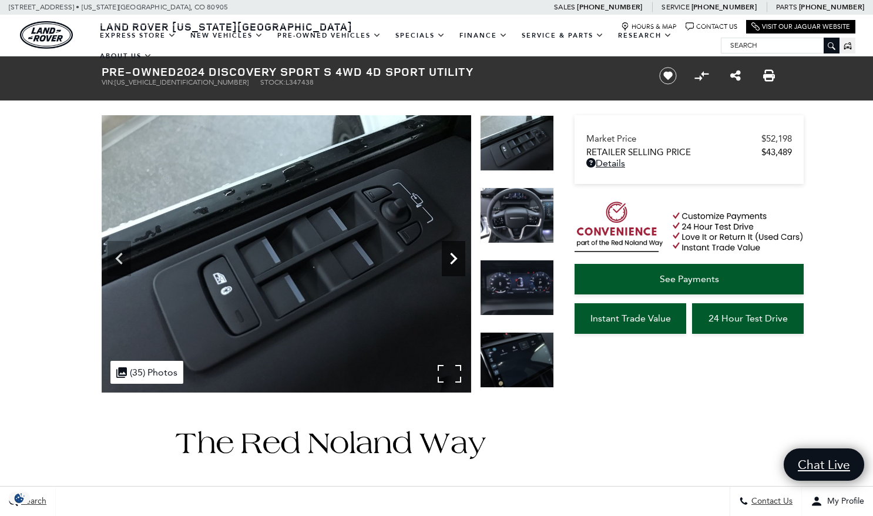
click at [453, 258] on icon "Next" at bounding box center [453, 258] width 23 height 23
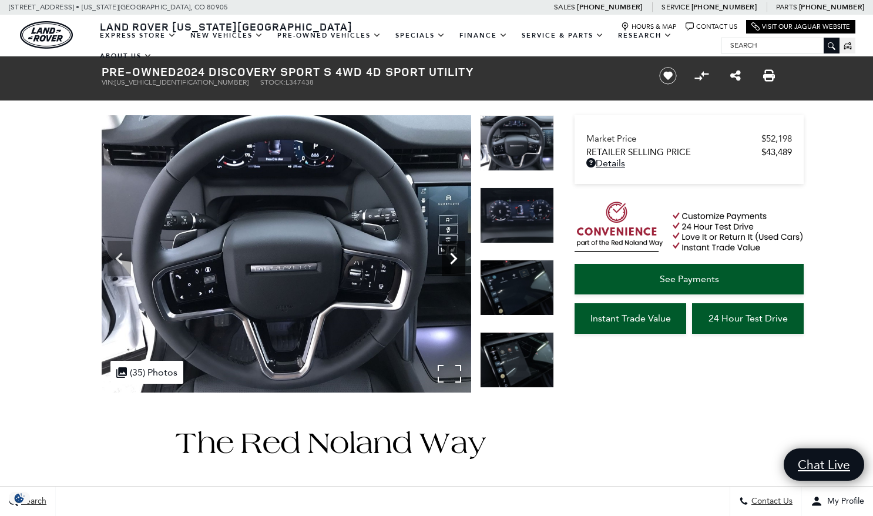
click at [453, 258] on icon "Next" at bounding box center [453, 258] width 23 height 23
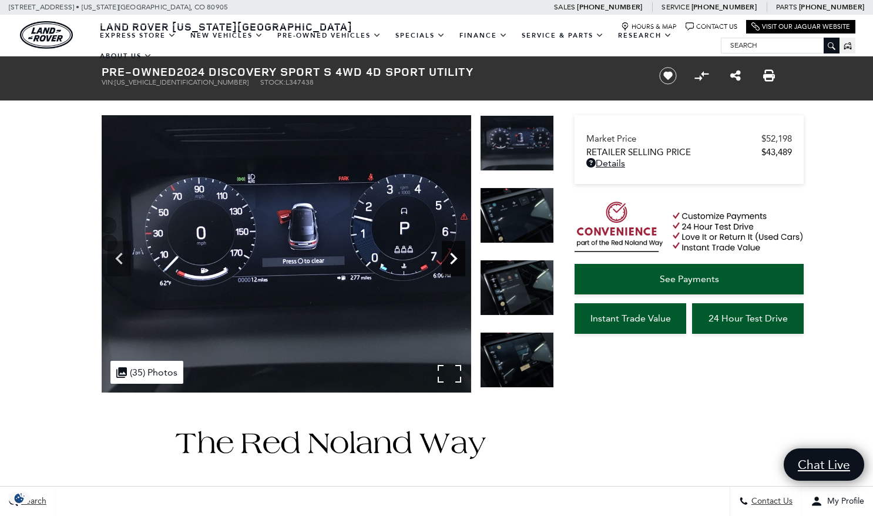
click at [453, 258] on icon "Next" at bounding box center [453, 258] width 23 height 23
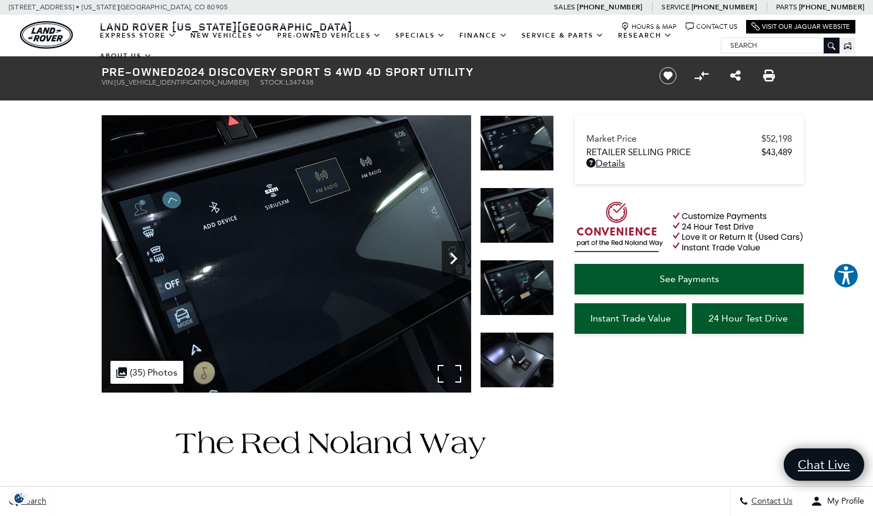
click at [453, 258] on icon "Next" at bounding box center [453, 258] width 23 height 23
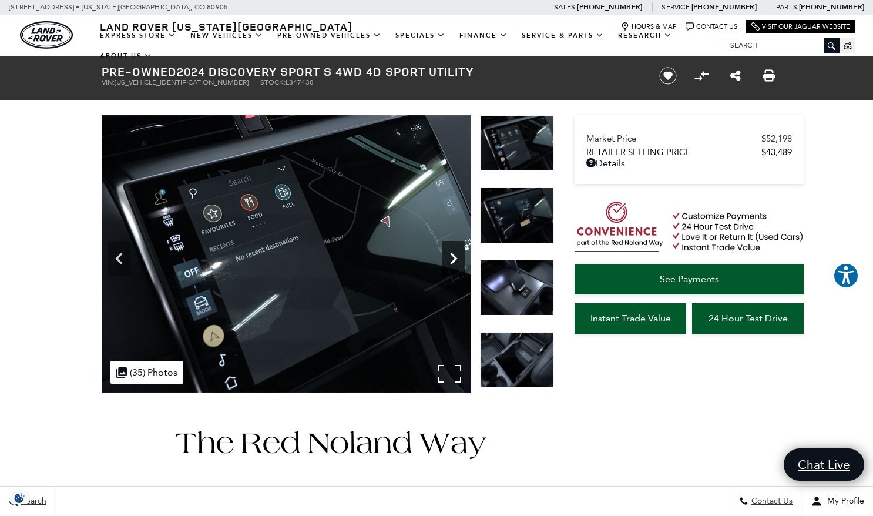
click at [453, 258] on icon "Next" at bounding box center [453, 258] width 23 height 23
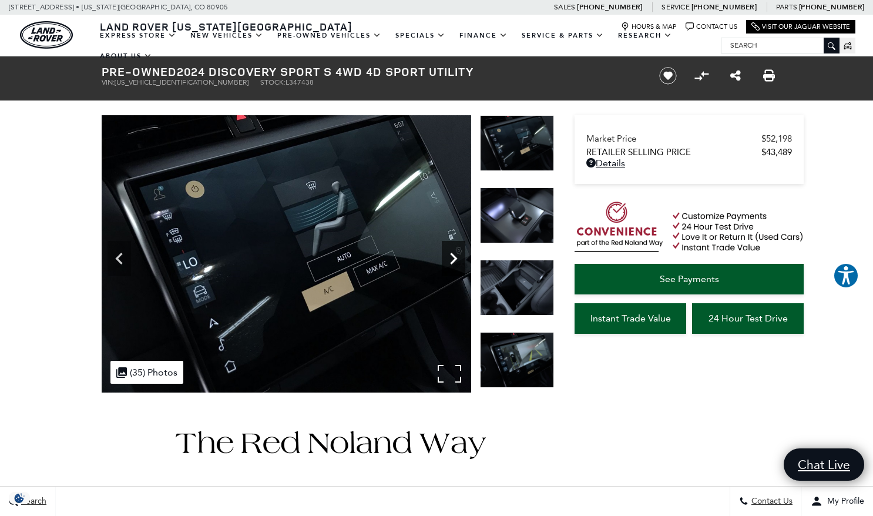
click at [453, 258] on icon "Next" at bounding box center [453, 258] width 23 height 23
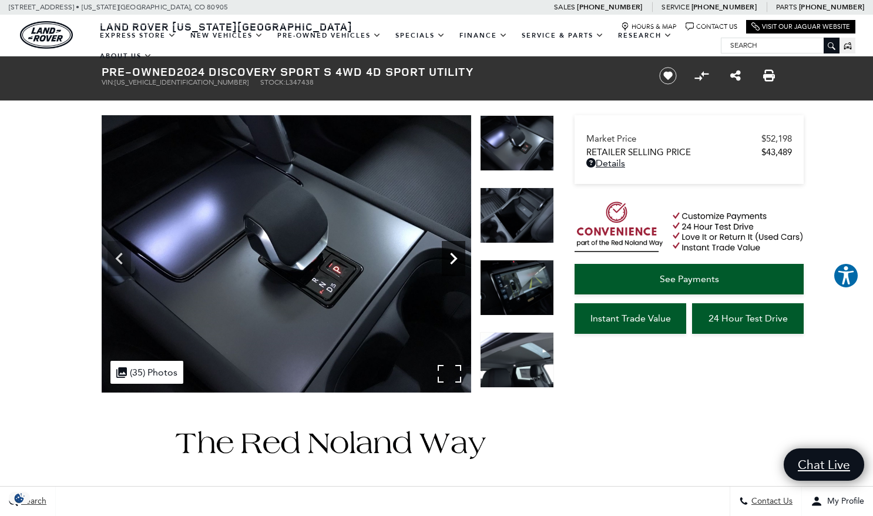
click at [453, 258] on icon "Next" at bounding box center [453, 258] width 23 height 23
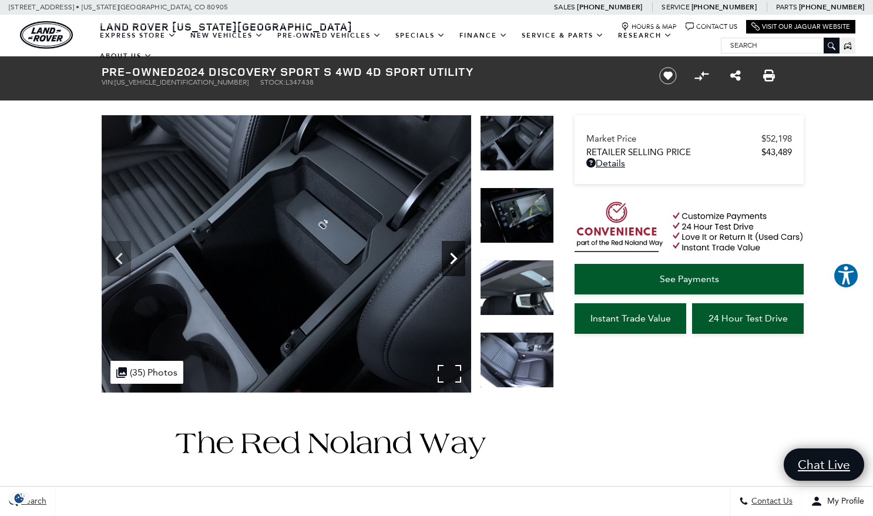
click at [453, 258] on icon "Next" at bounding box center [453, 258] width 23 height 23
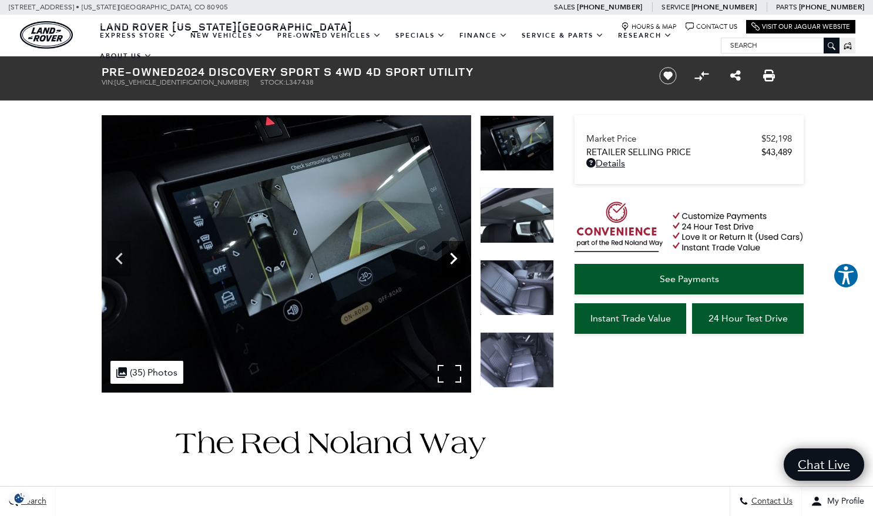
click at [453, 258] on icon "Next" at bounding box center [453, 258] width 23 height 23
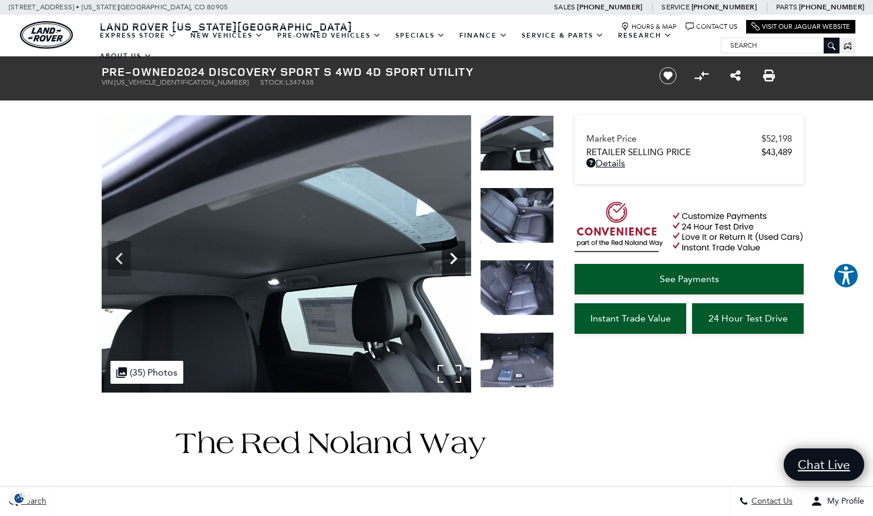
click at [453, 258] on icon "Next" at bounding box center [453, 258] width 23 height 23
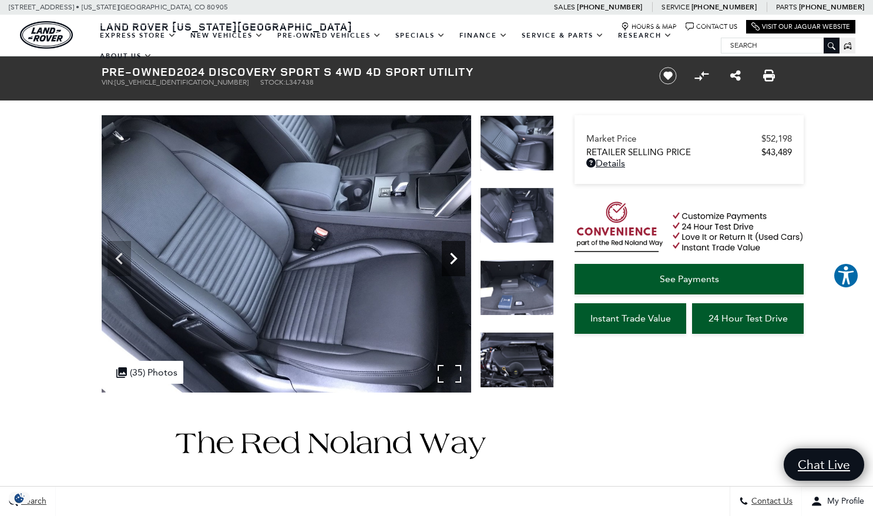
click at [453, 258] on icon "Next" at bounding box center [453, 258] width 23 height 23
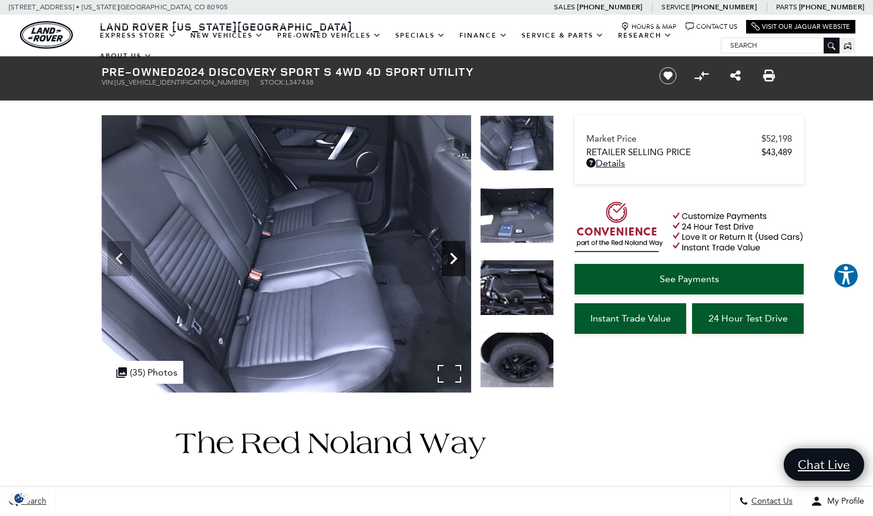
click at [453, 258] on icon "Next" at bounding box center [453, 258] width 23 height 23
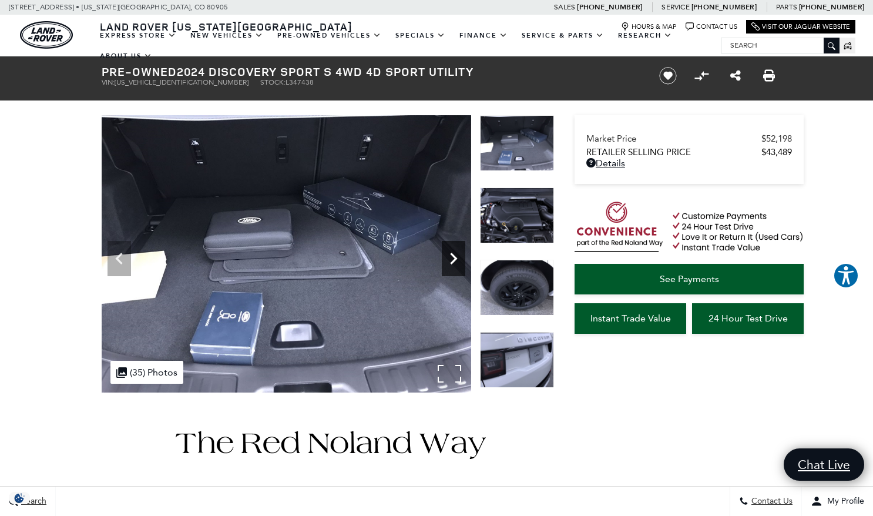
click at [453, 258] on icon "Next" at bounding box center [453, 258] width 23 height 23
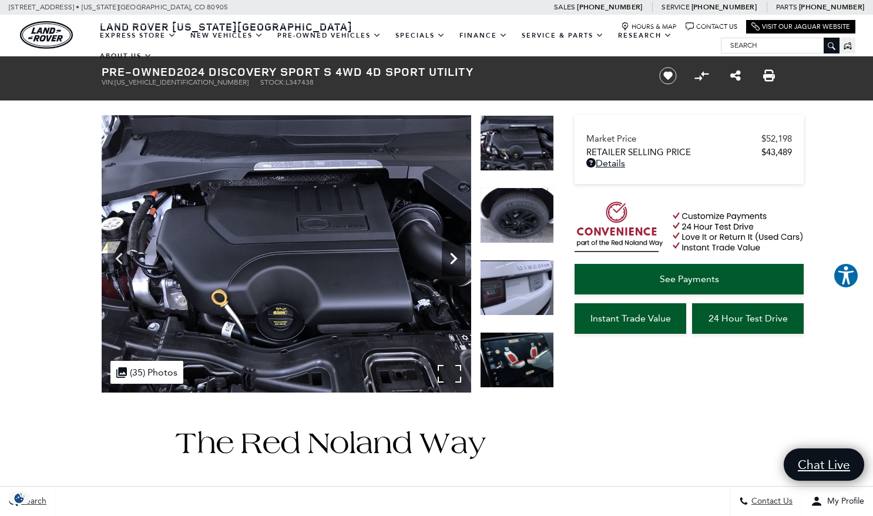
click at [453, 258] on icon "Next" at bounding box center [453, 258] width 23 height 23
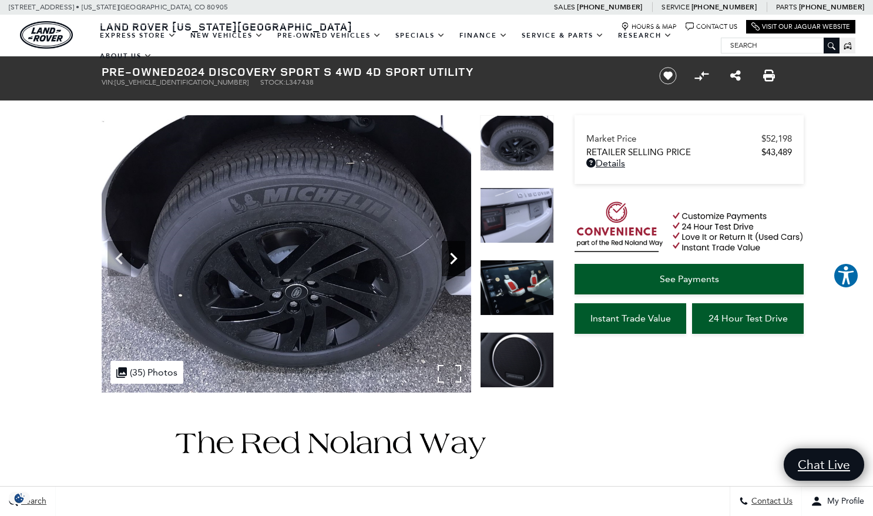
click at [453, 258] on icon "Next" at bounding box center [453, 258] width 23 height 23
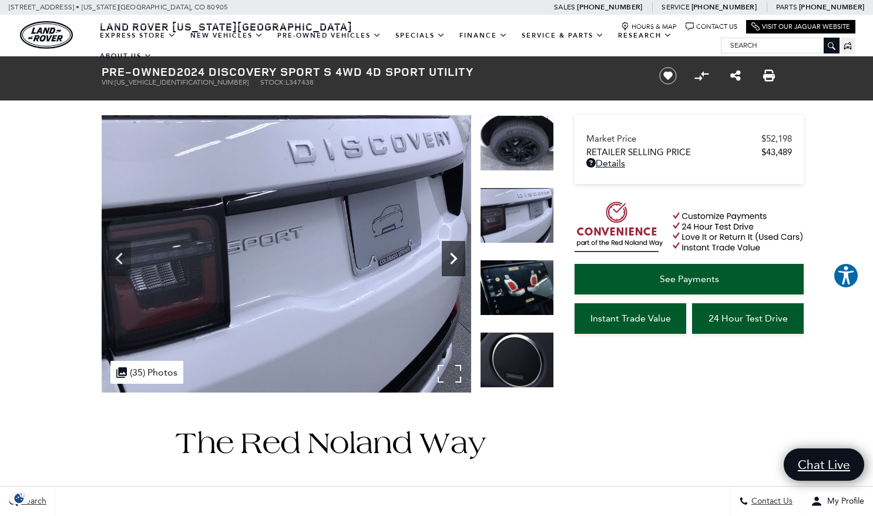
click at [453, 258] on icon "Next" at bounding box center [453, 258] width 23 height 23
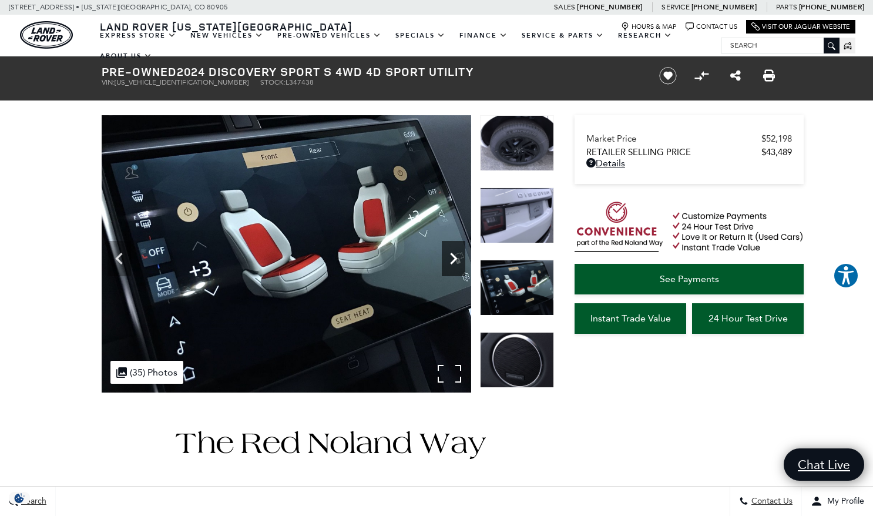
click at [453, 258] on icon "Next" at bounding box center [453, 258] width 23 height 23
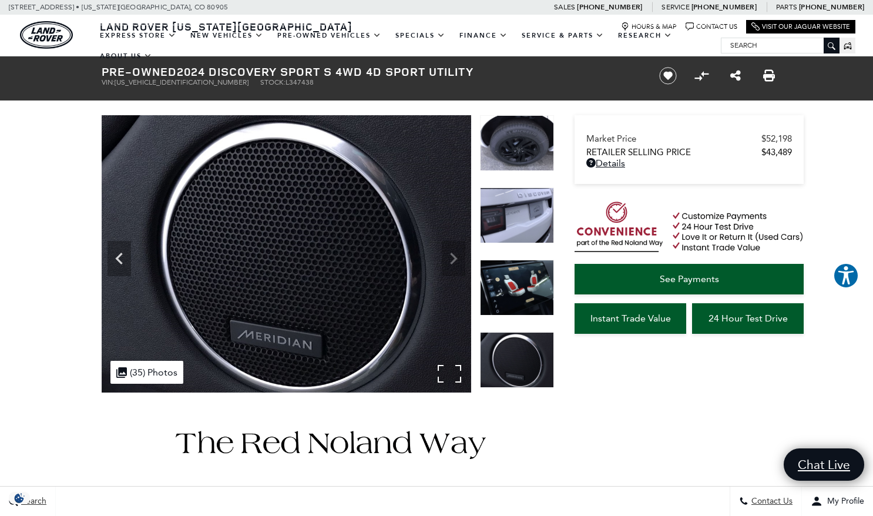
click at [453, 258] on img at bounding box center [286, 253] width 369 height 277
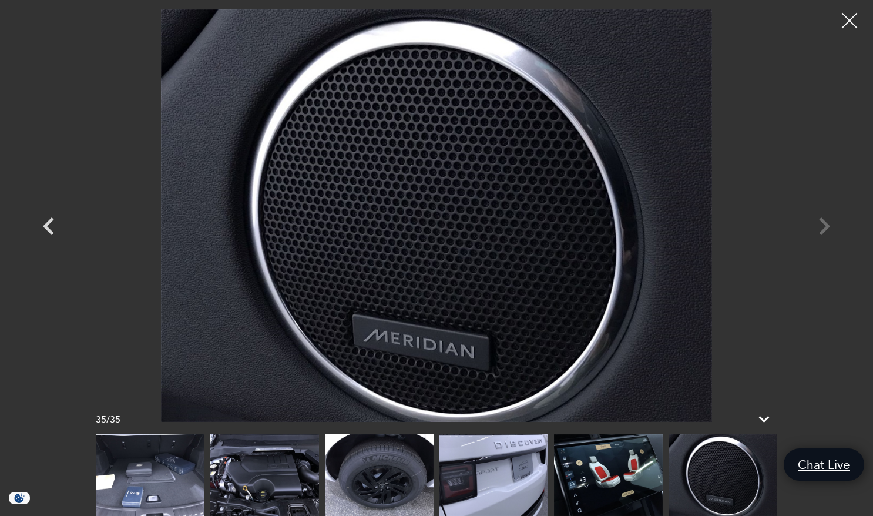
click at [850, 18] on div at bounding box center [849, 20] width 31 height 31
